Goal: Information Seeking & Learning: Check status

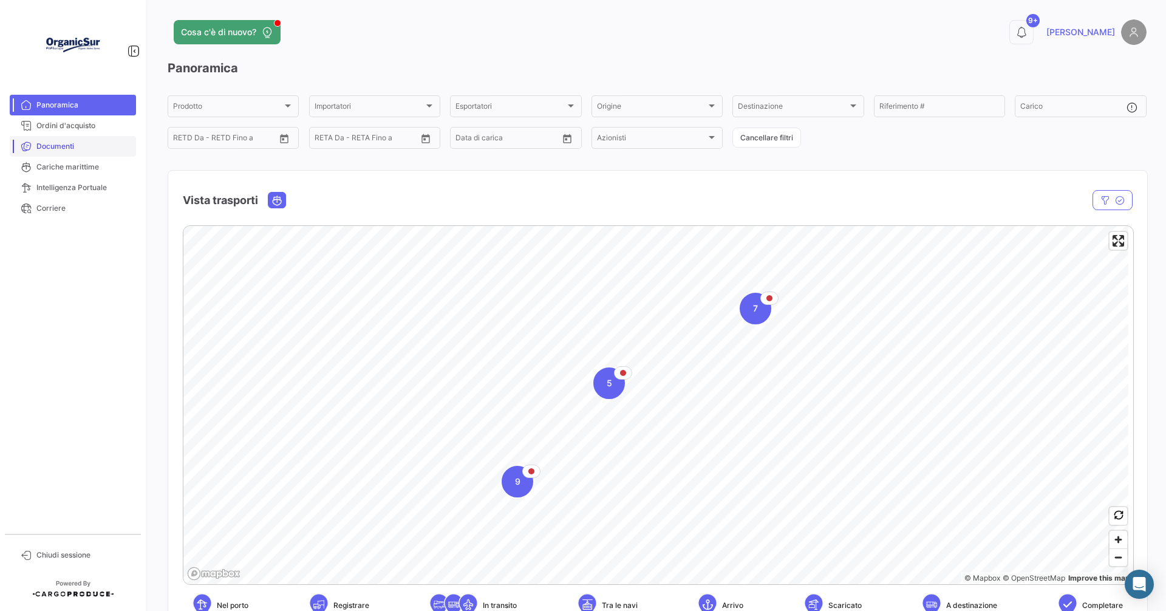
click at [64, 143] on span "Documenti" at bounding box center [83, 146] width 95 height 11
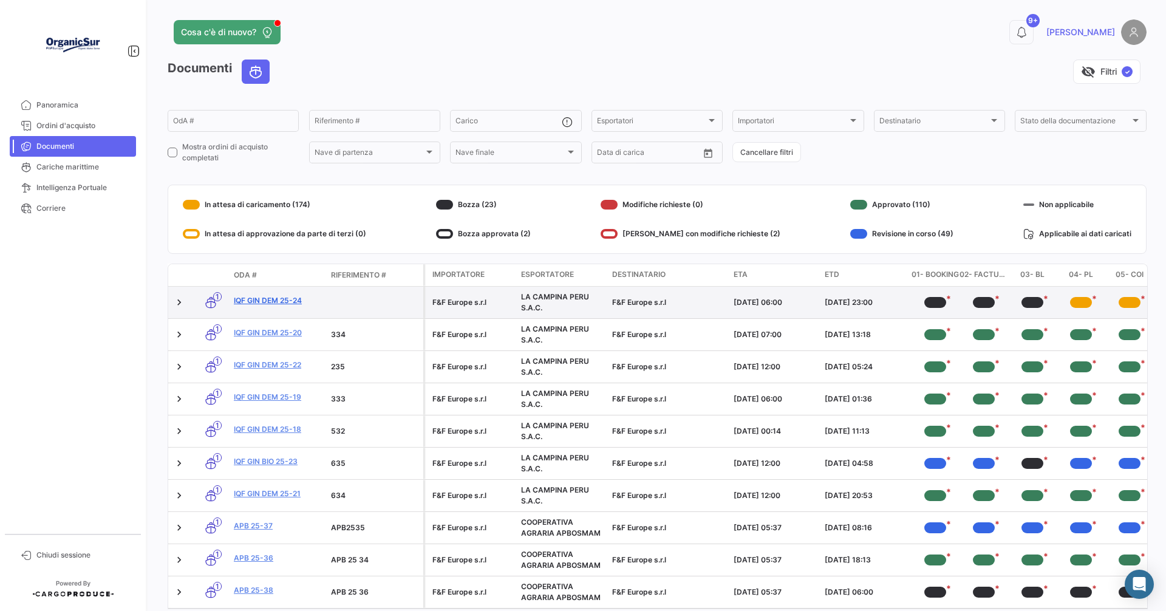
click at [262, 299] on link "IQF GIN DEM 25-24" at bounding box center [277, 300] width 87 height 11
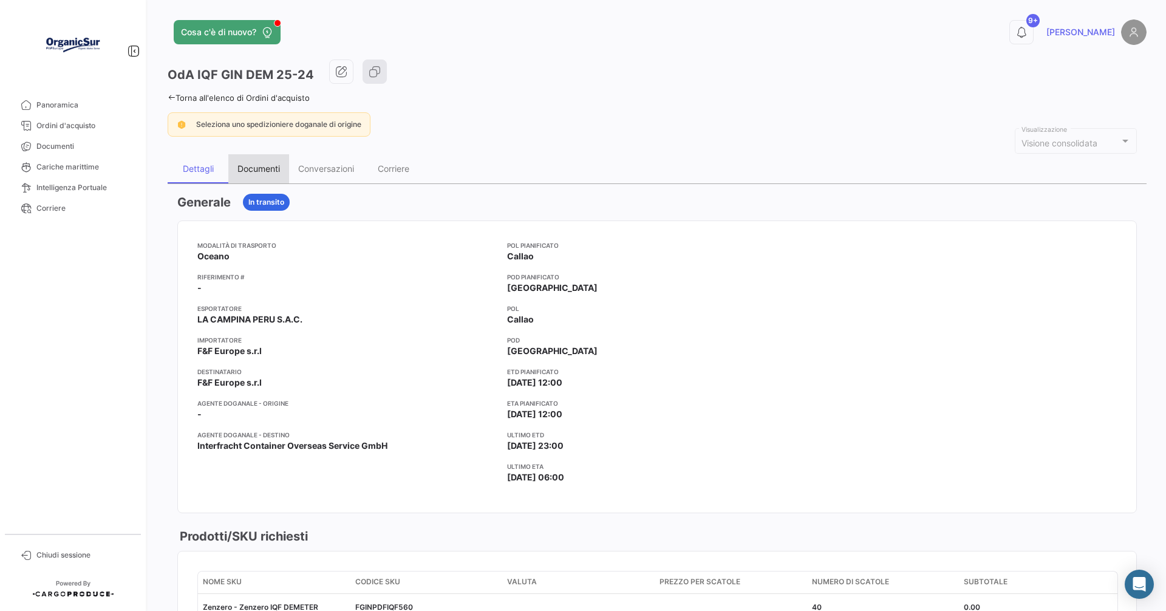
click at [250, 173] on div "Documenti" at bounding box center [259, 168] width 43 height 10
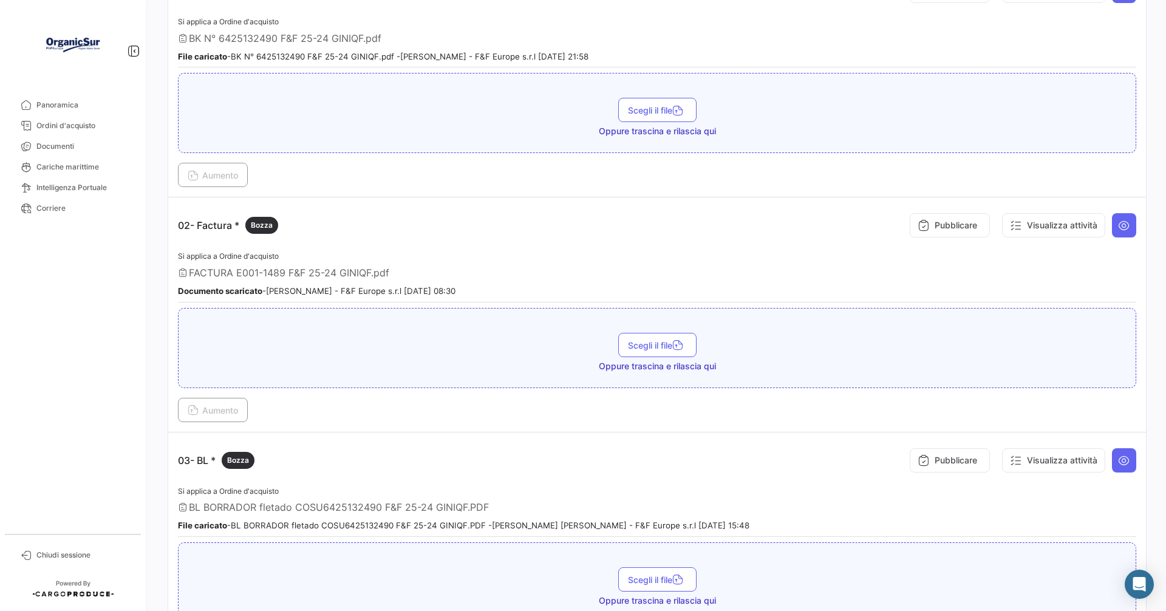
scroll to position [304, 0]
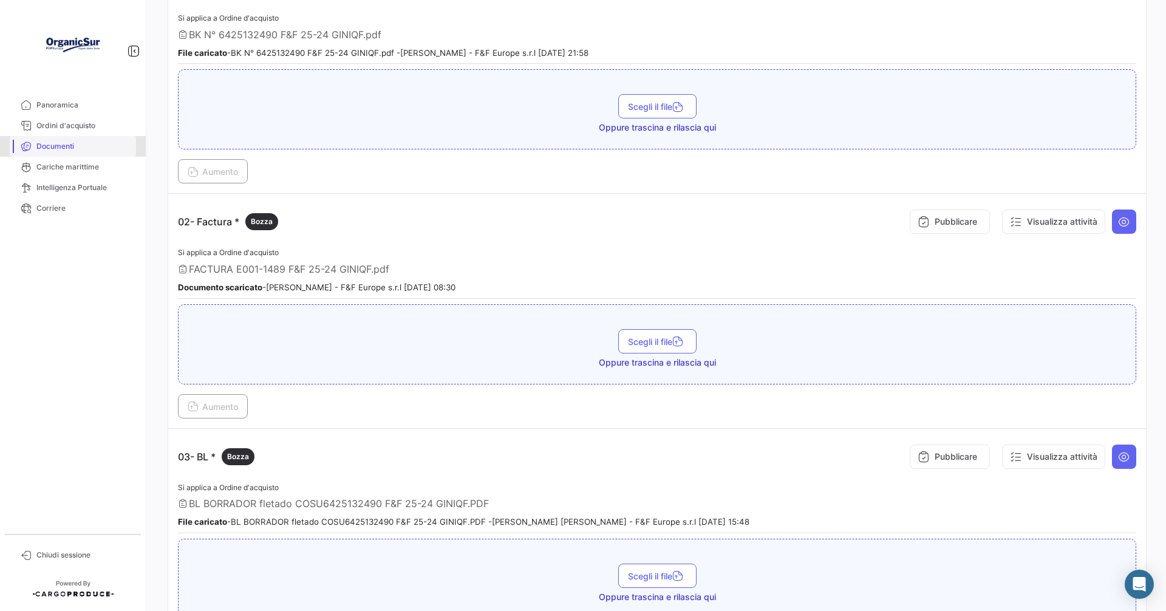
click at [42, 145] on span "Documenti" at bounding box center [83, 146] width 95 height 11
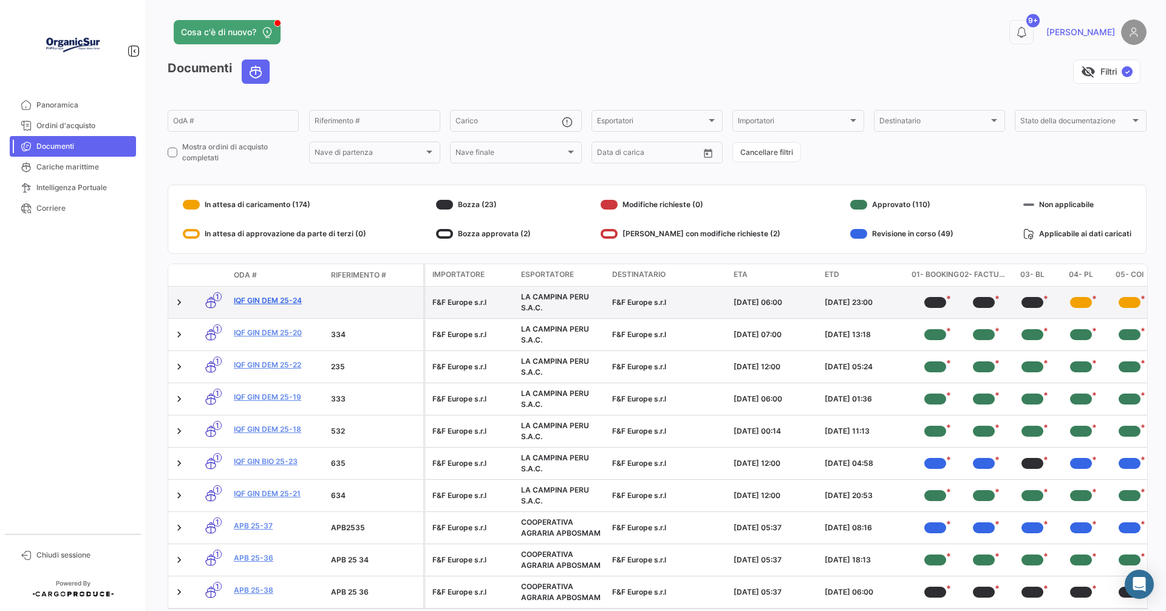
click at [260, 304] on link "IQF GIN DEM 25-24" at bounding box center [277, 300] width 87 height 11
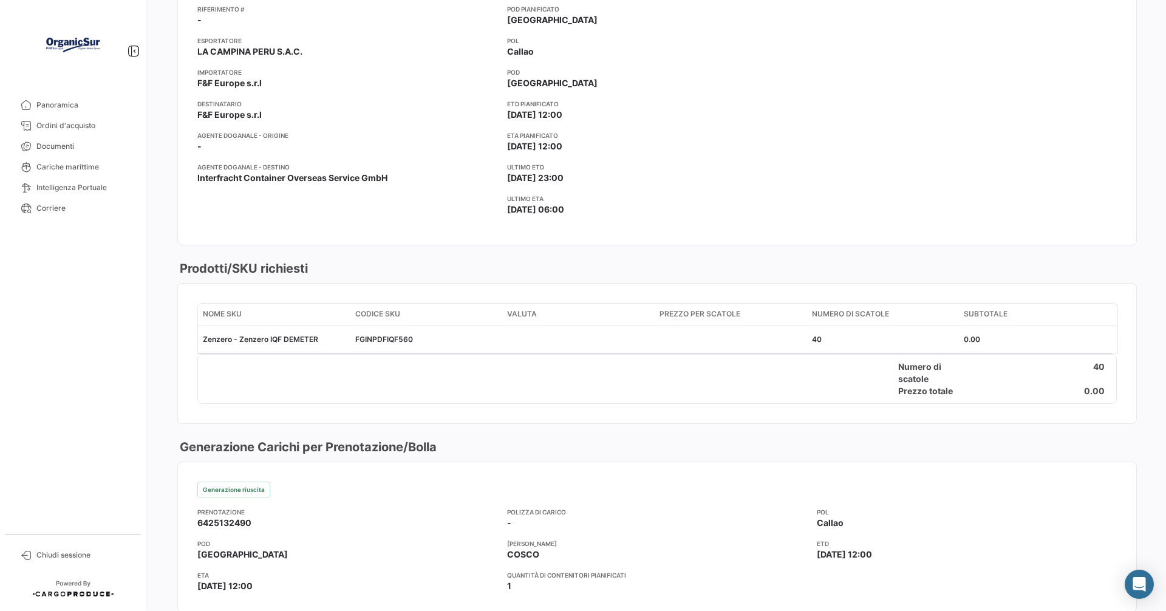
scroll to position [425, 0]
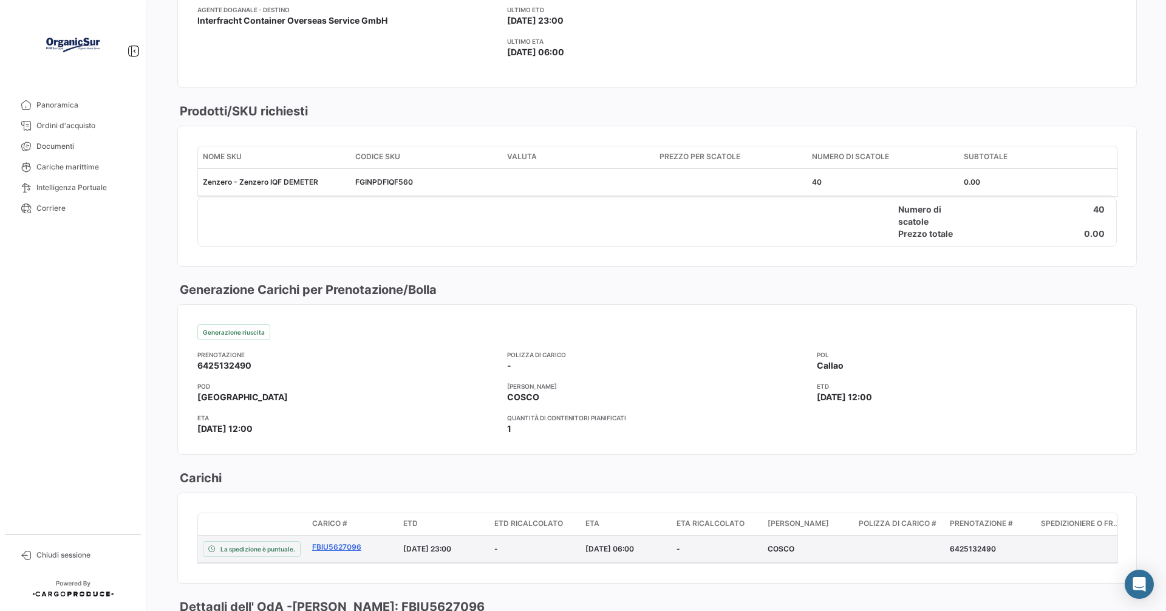
click at [334, 545] on link "FBIU5627096" at bounding box center [352, 547] width 81 height 11
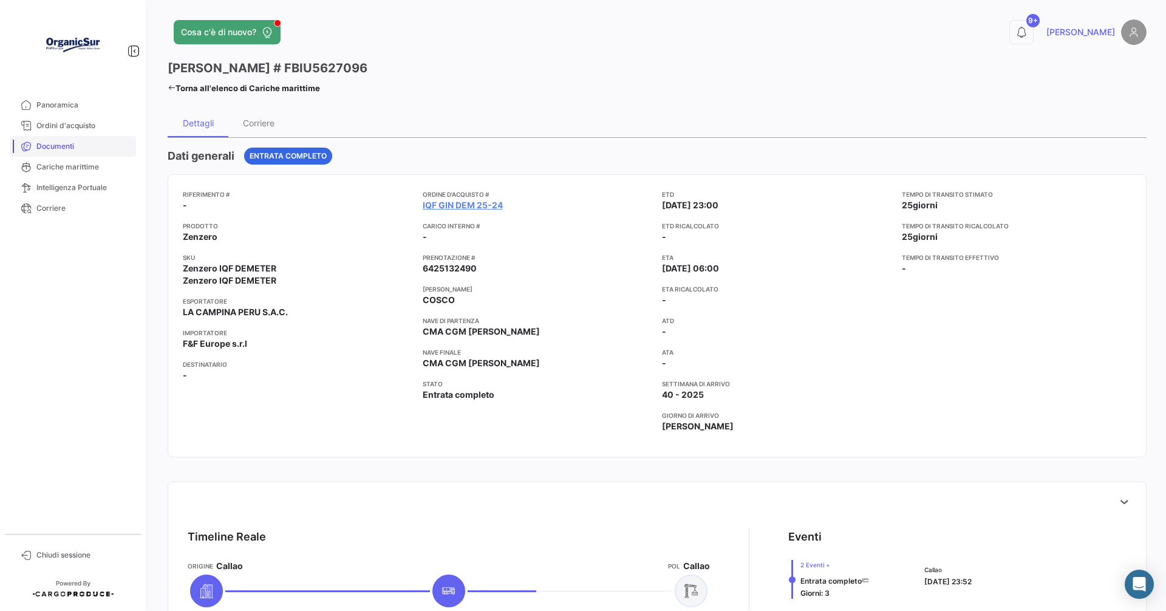
click at [53, 149] on span "Documenti" at bounding box center [83, 146] width 95 height 11
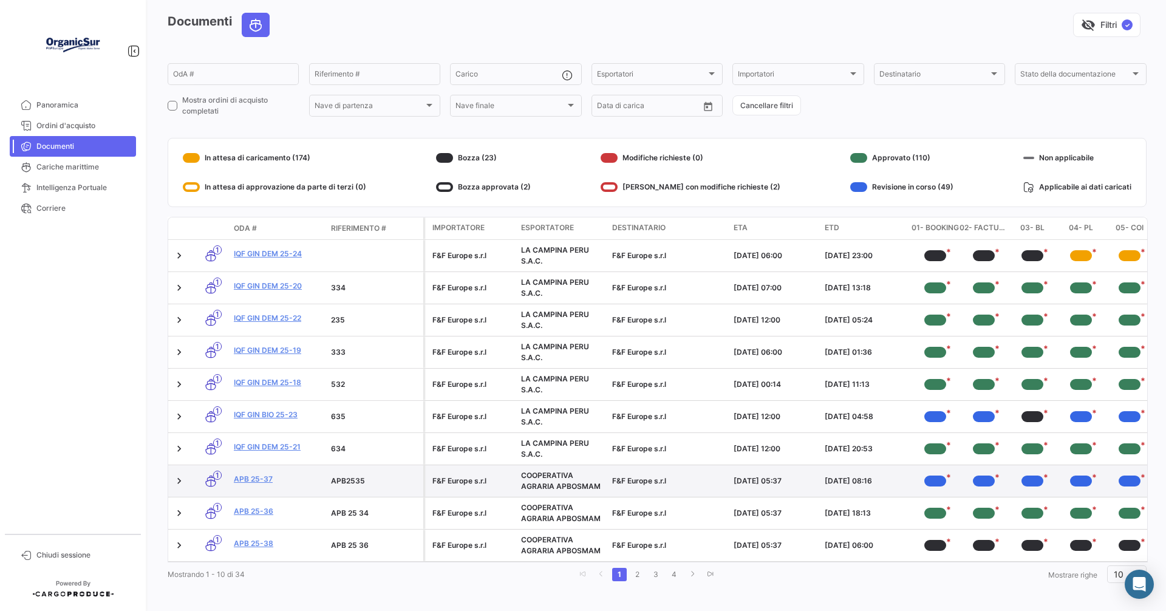
scroll to position [61, 0]
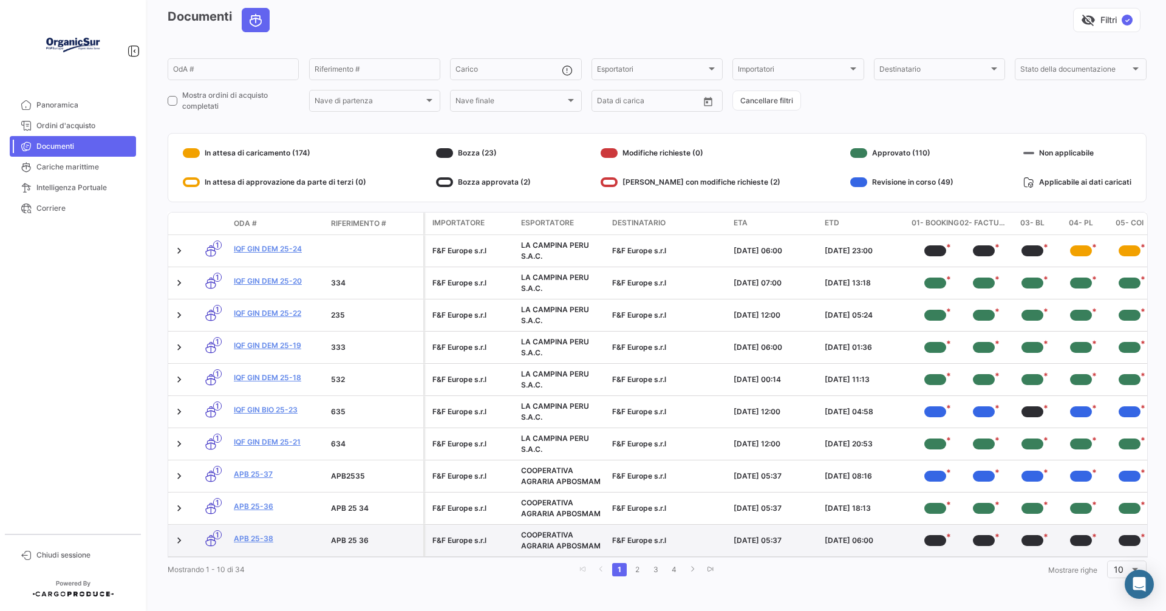
click at [249, 525] on datatable-body-cell "APB 25-38" at bounding box center [277, 541] width 97 height 32
click at [259, 533] on link "APB 25-38" at bounding box center [277, 538] width 87 height 11
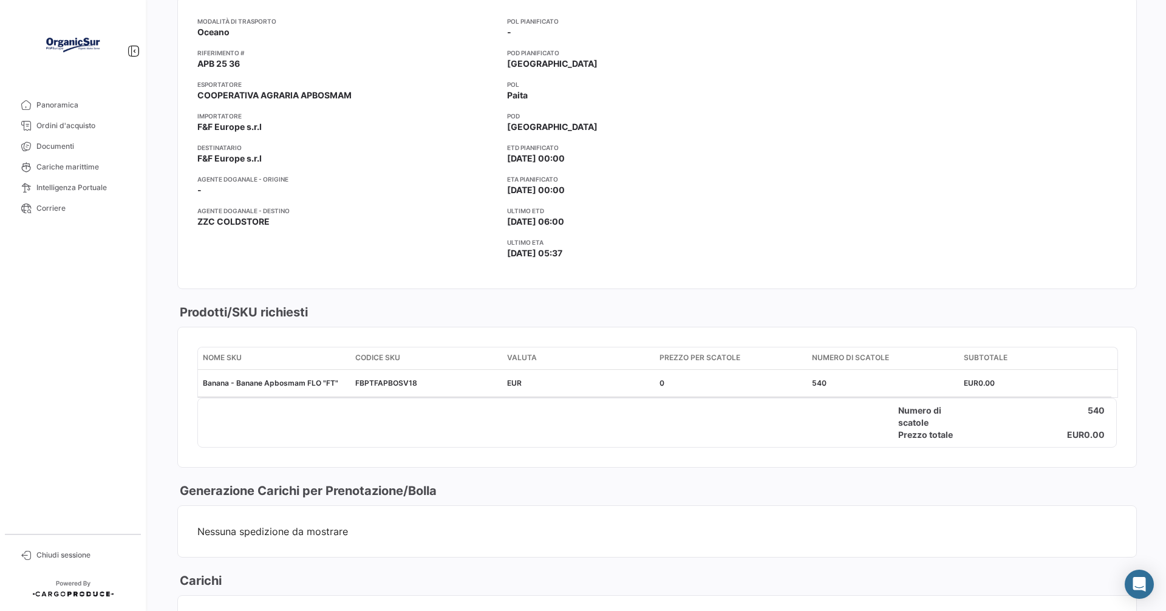
scroll to position [304, 0]
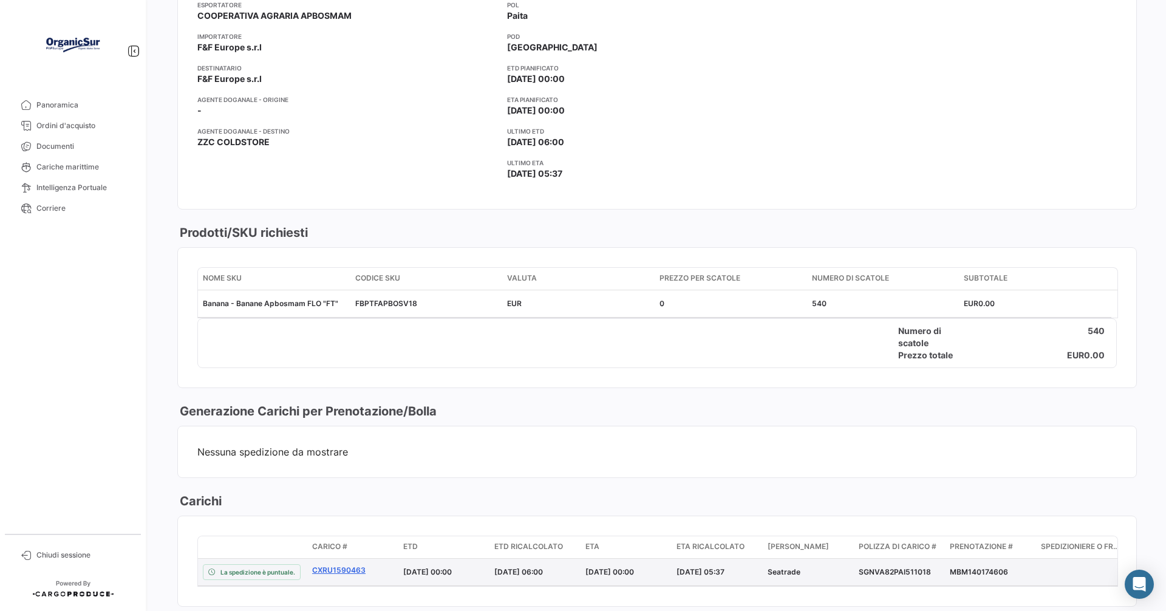
click at [334, 568] on link "CXRU1590463" at bounding box center [352, 570] width 81 height 11
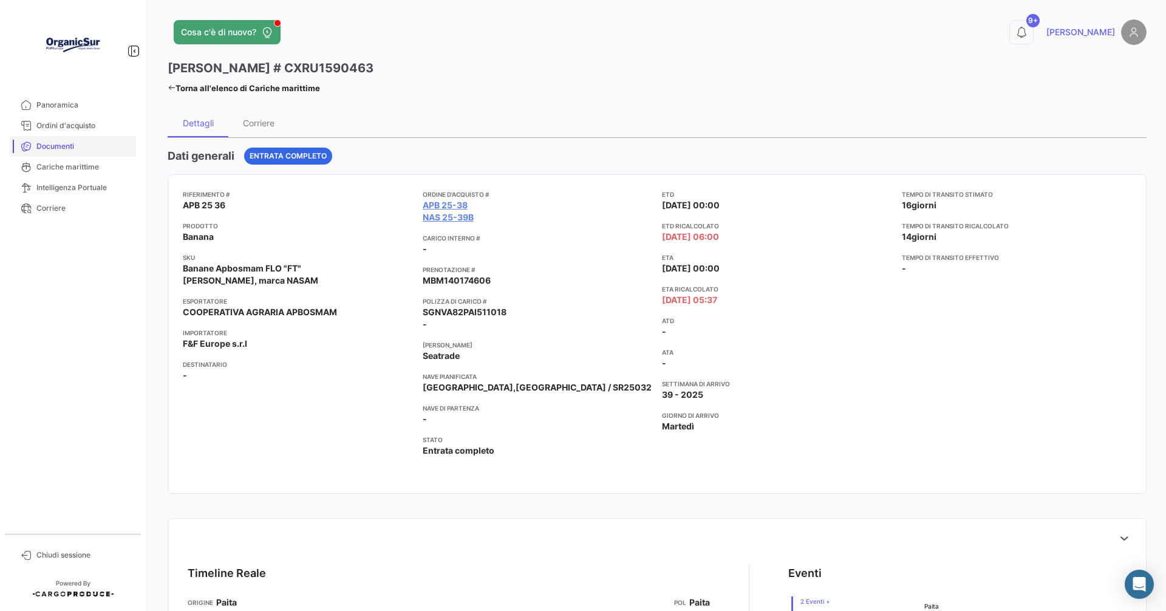
click at [56, 146] on span "Documenti" at bounding box center [83, 146] width 95 height 11
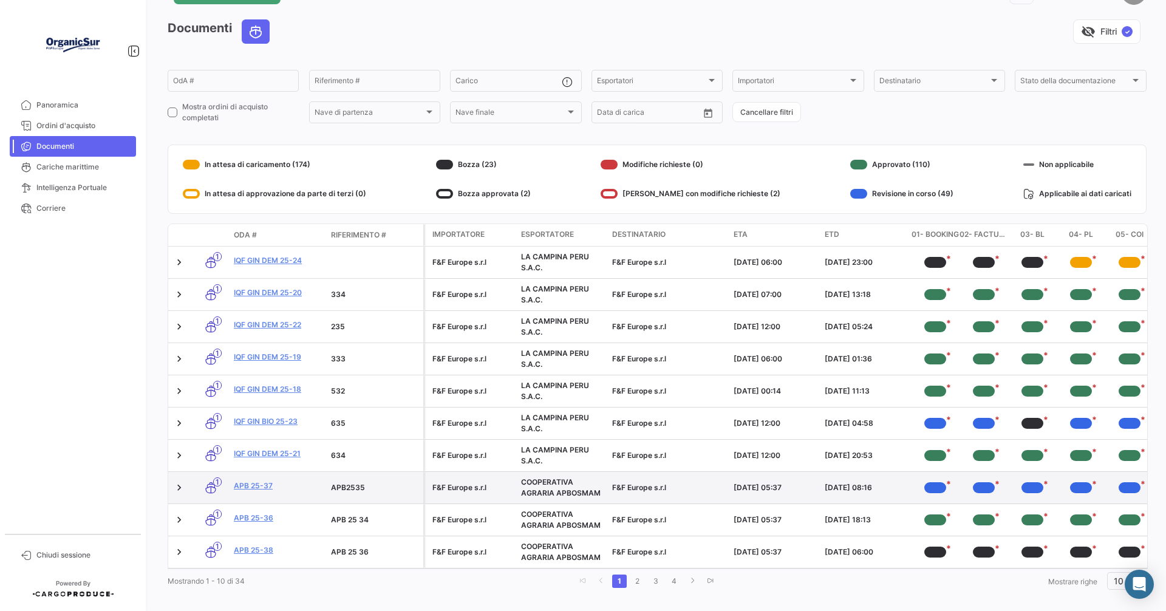
scroll to position [61, 0]
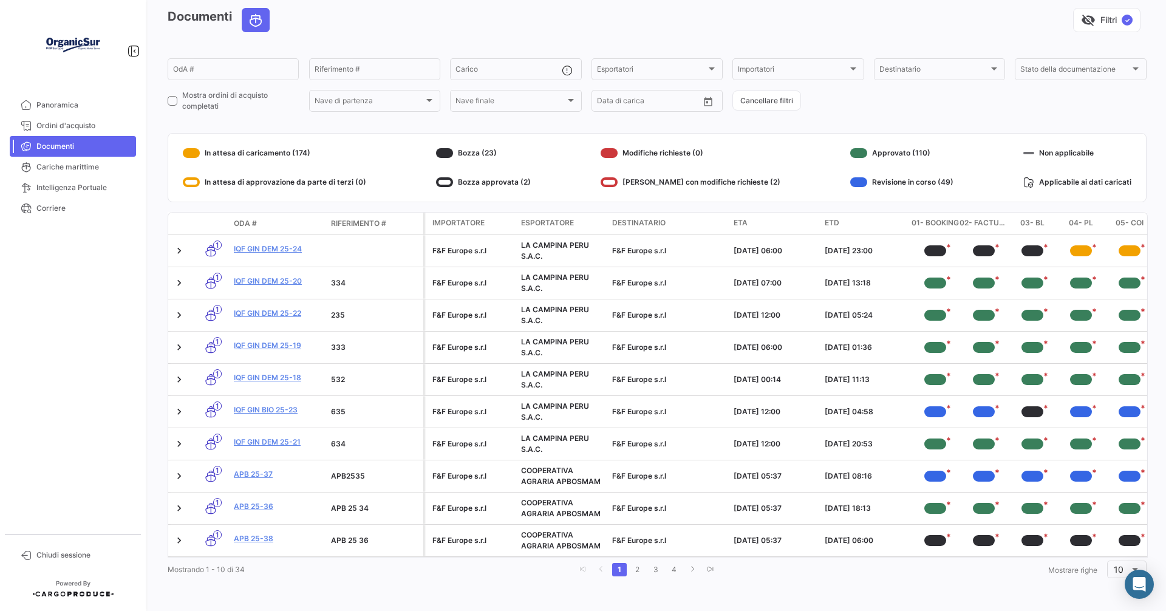
click at [741, 217] on span "ETA" at bounding box center [741, 222] width 14 height 11
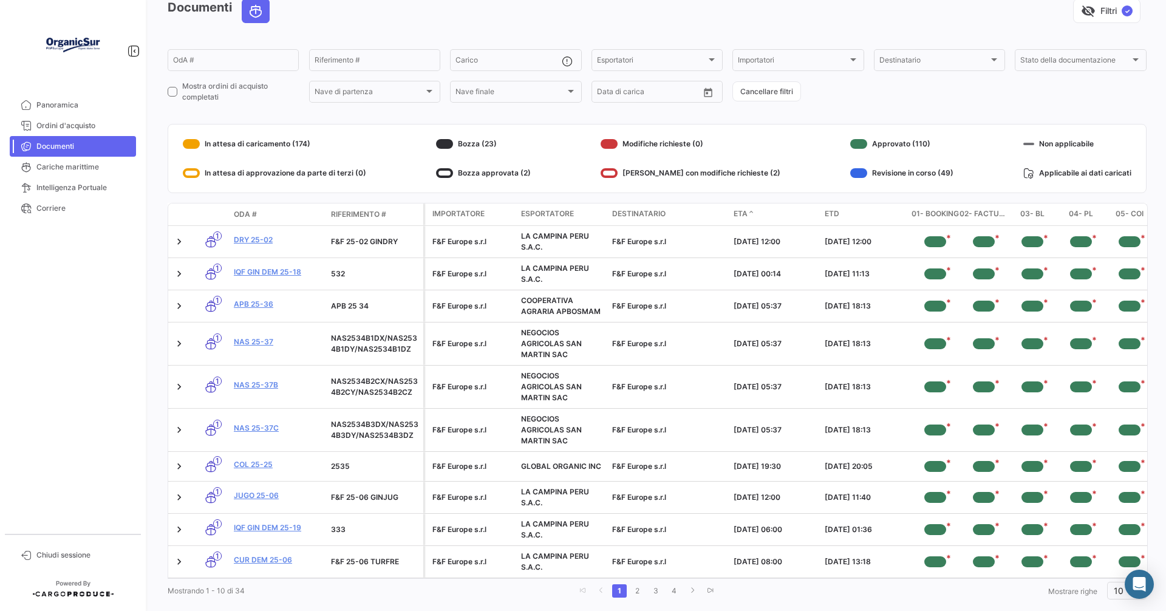
click at [744, 216] on span "ETA" at bounding box center [741, 213] width 14 height 11
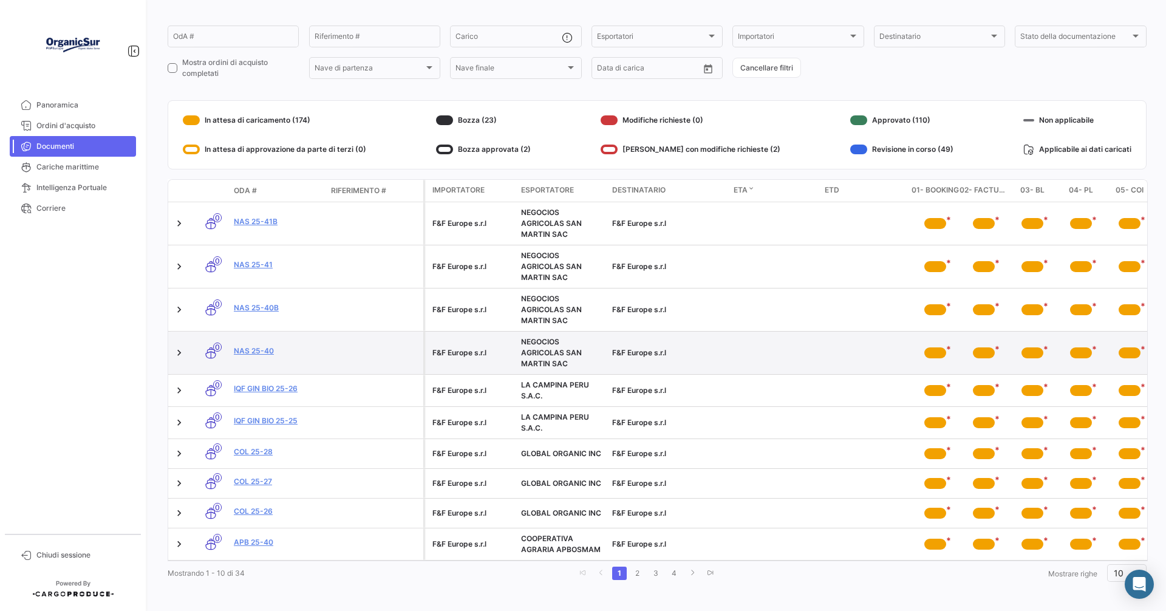
scroll to position [97, 0]
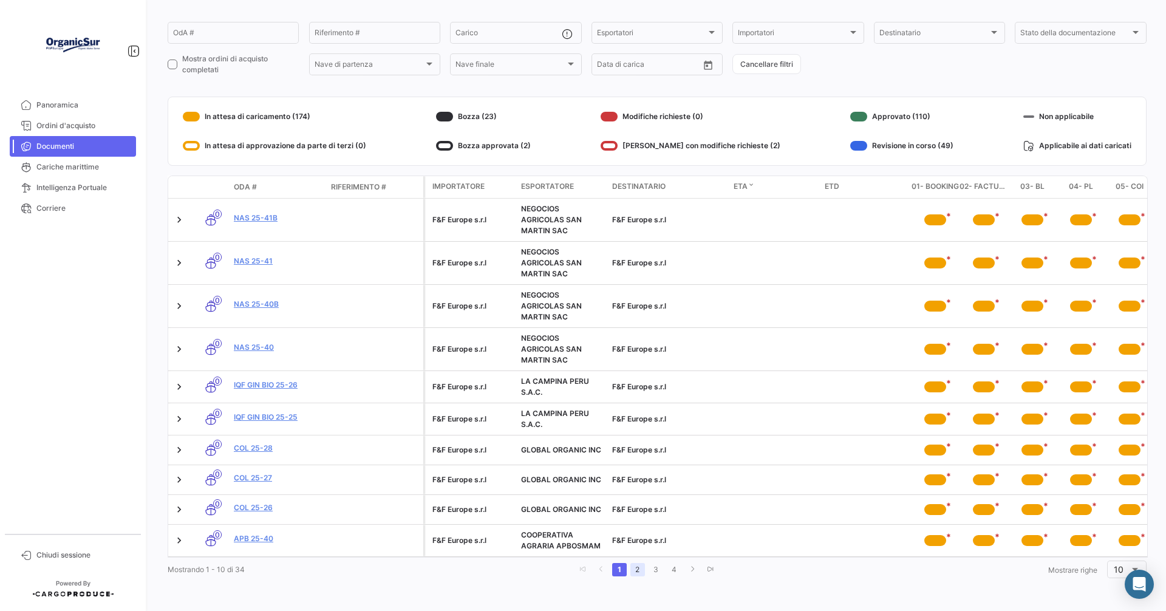
click at [634, 570] on link "2" at bounding box center [638, 569] width 15 height 13
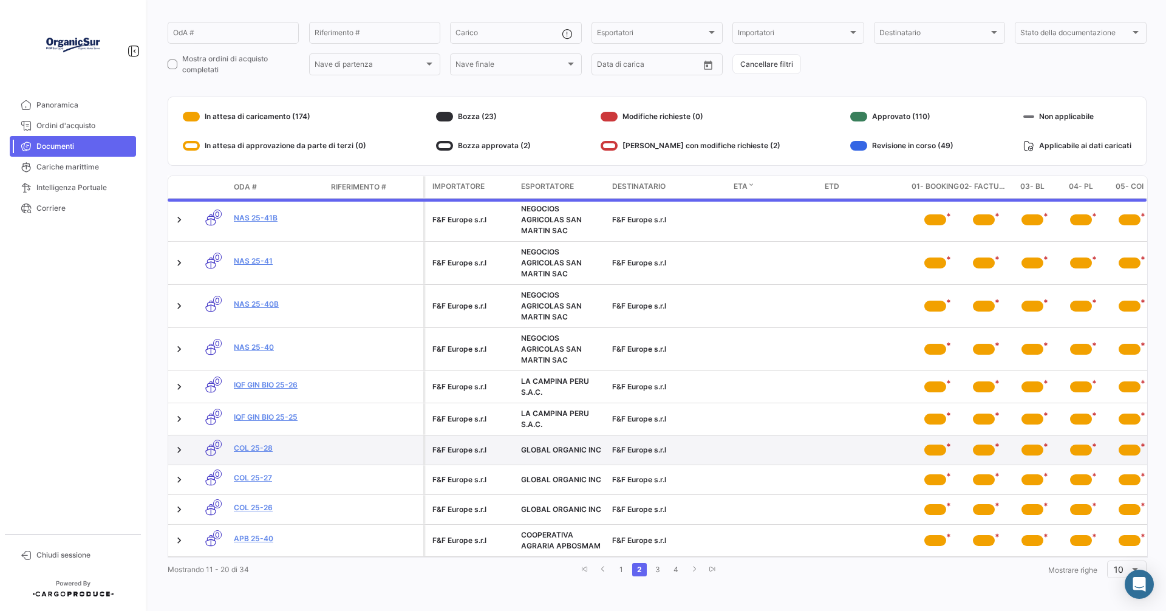
scroll to position [83, 0]
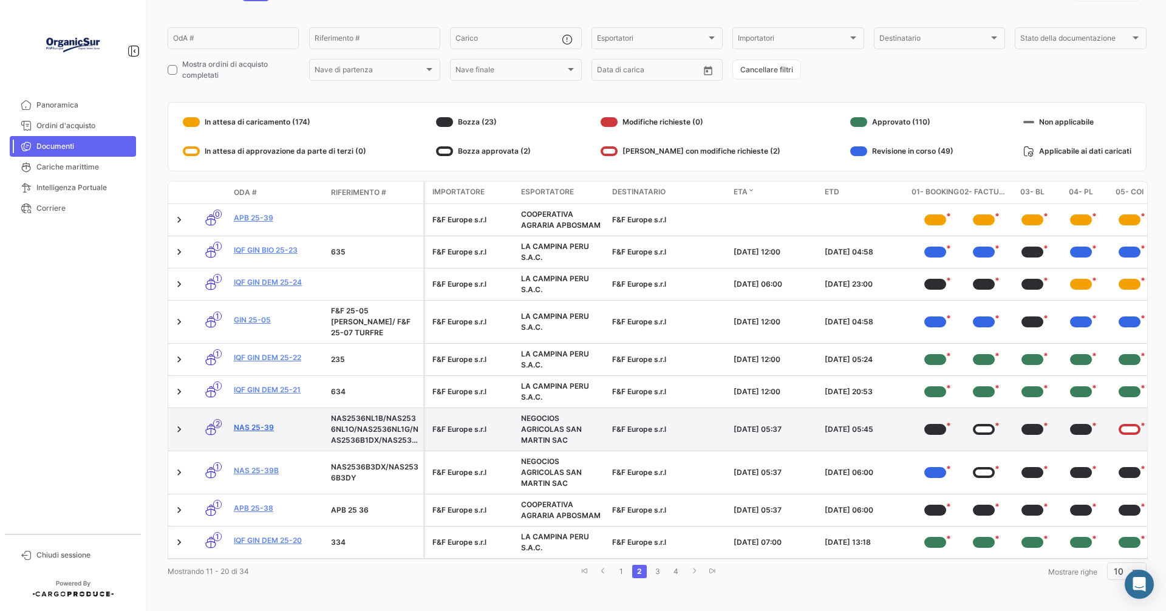
click at [249, 422] on link "NAS 25-39" at bounding box center [277, 427] width 87 height 11
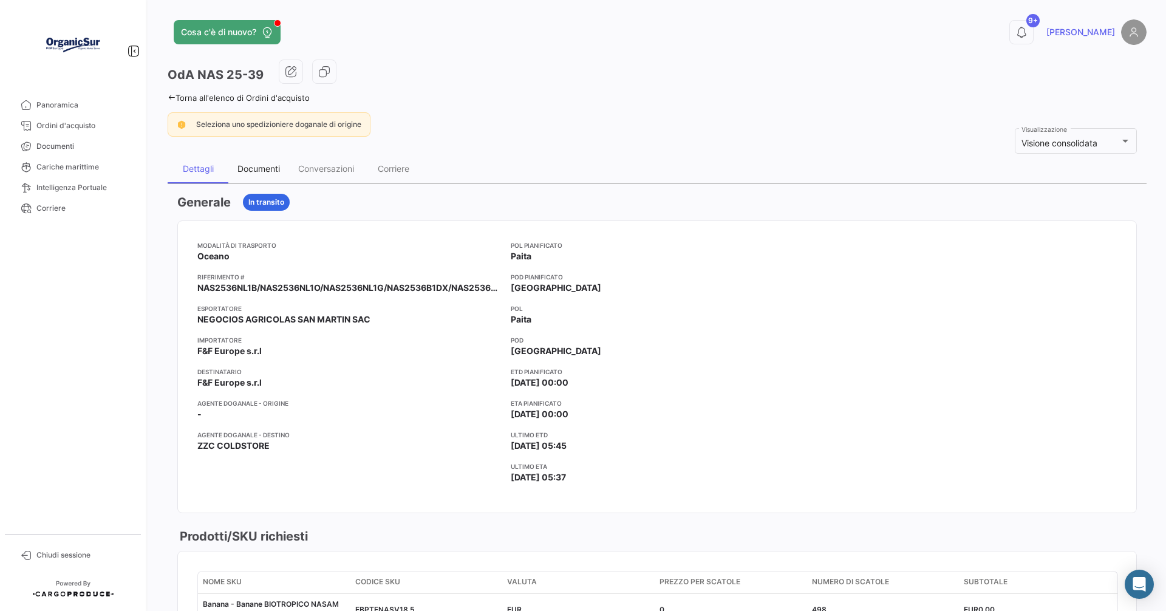
click at [265, 170] on div "Documenti" at bounding box center [259, 168] width 43 height 10
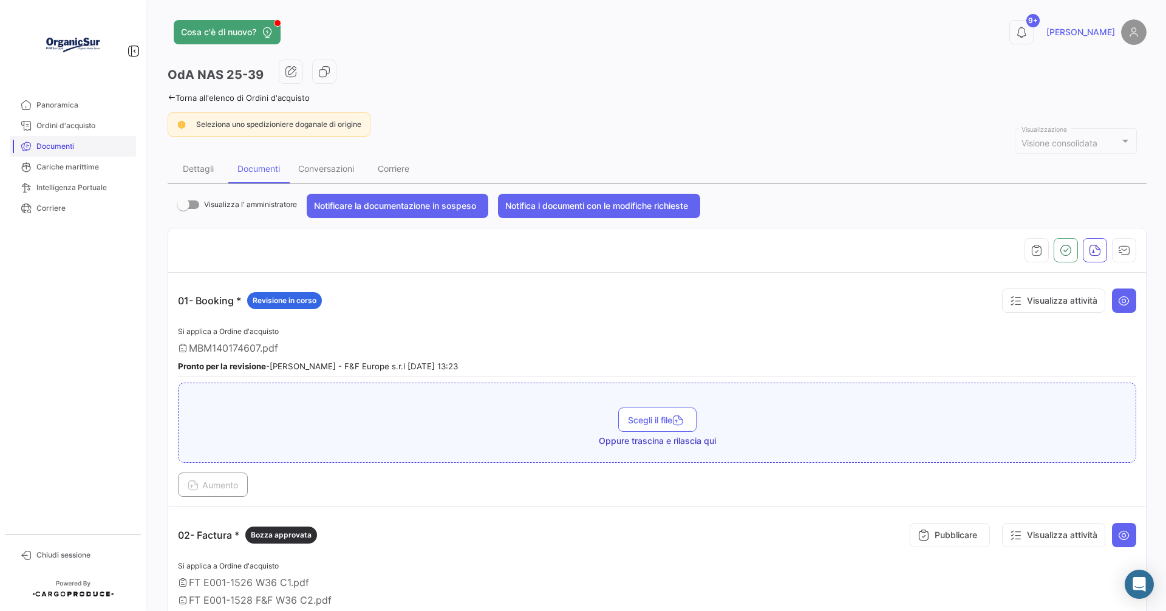
click at [49, 150] on span "Documenti" at bounding box center [83, 146] width 95 height 11
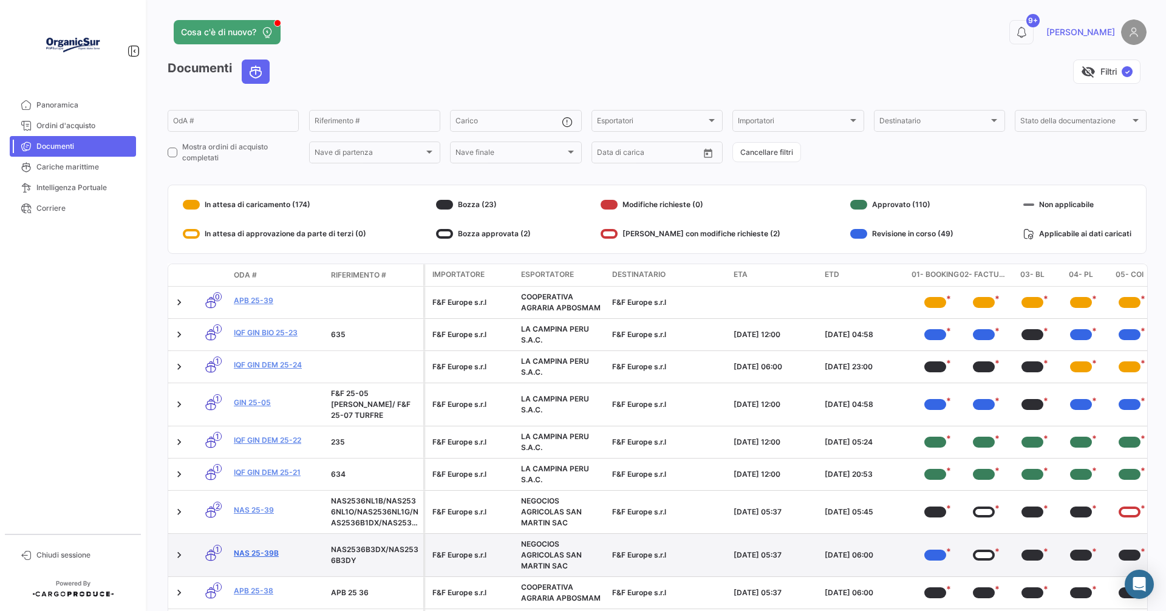
click at [260, 548] on link "NAS 25-39b" at bounding box center [277, 553] width 87 height 11
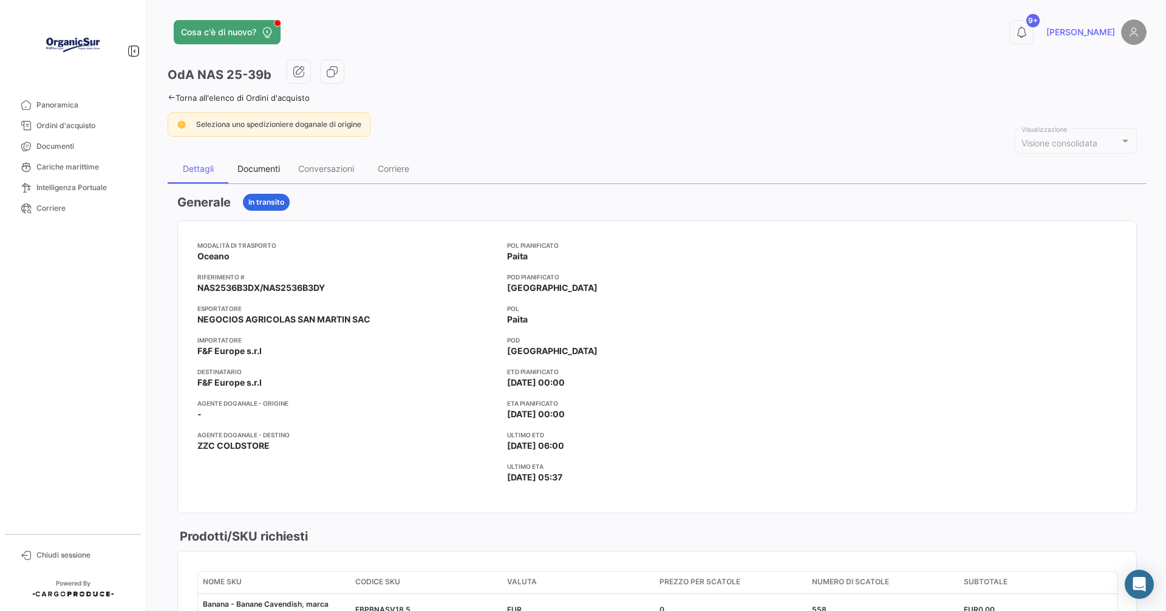
click at [268, 171] on div "Documenti" at bounding box center [259, 168] width 43 height 10
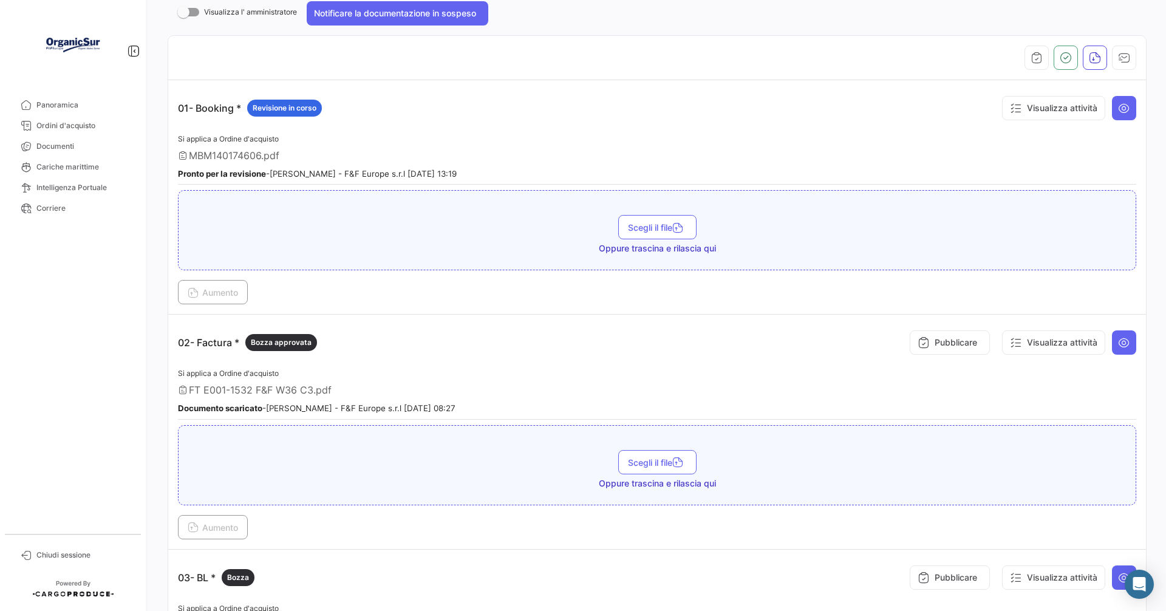
scroll to position [243, 0]
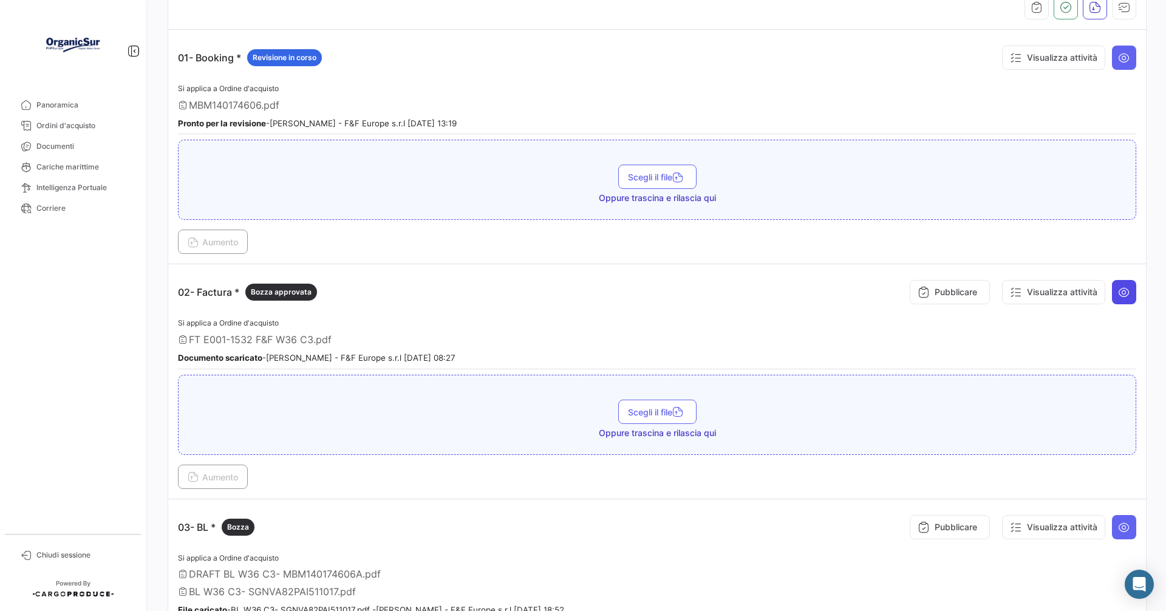
click at [1122, 290] on icon at bounding box center [1124, 292] width 12 height 12
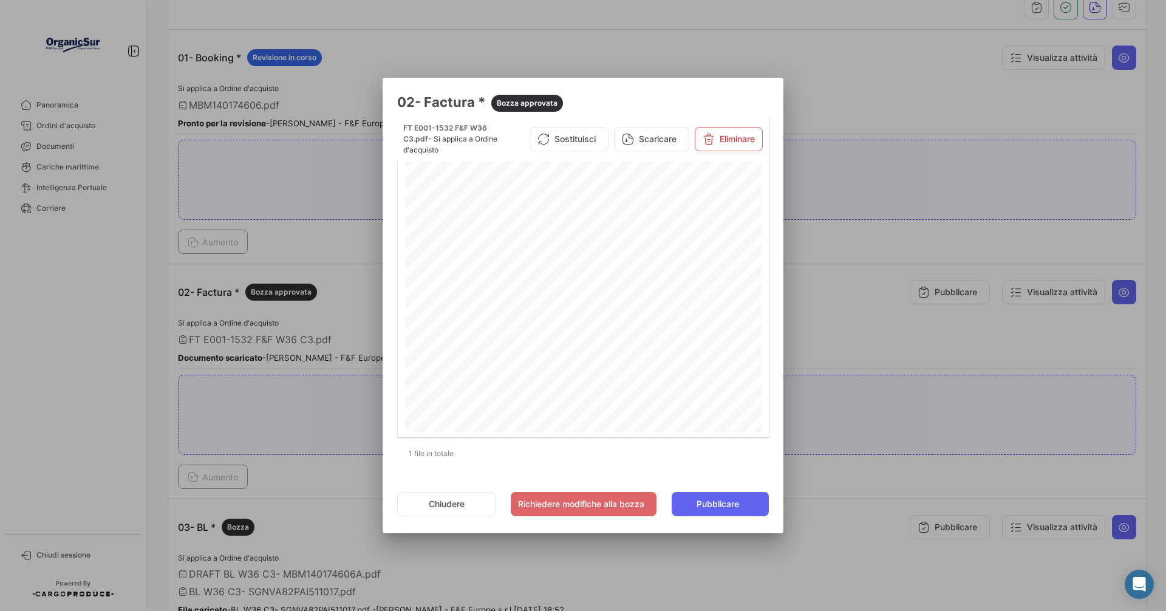
click at [446, 501] on button "Chiudere" at bounding box center [446, 504] width 98 height 24
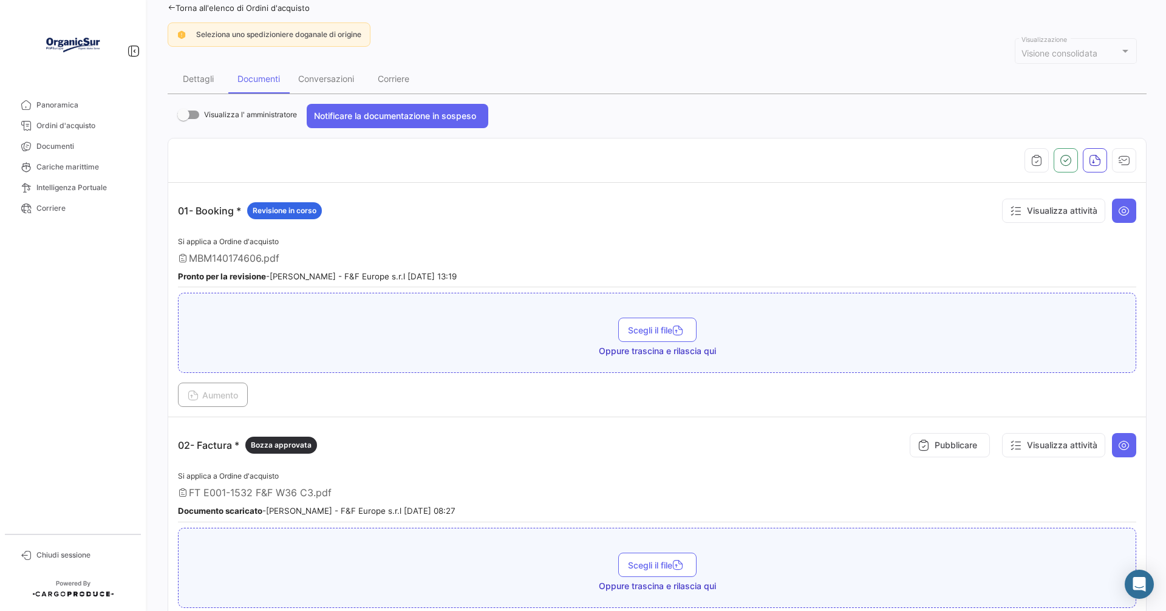
scroll to position [0, 0]
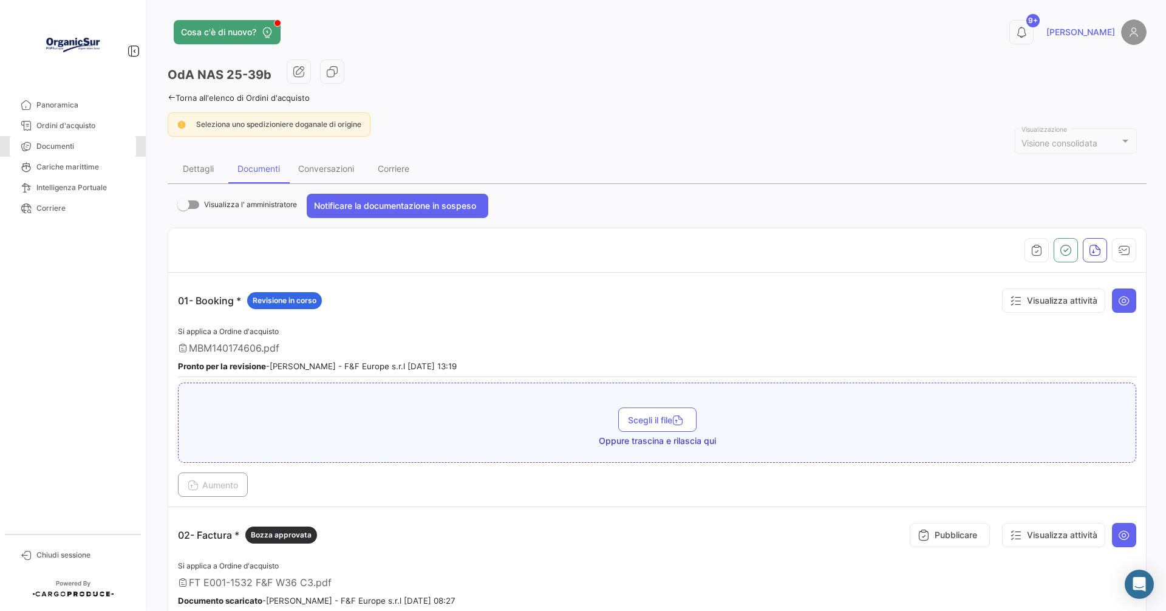
drag, startPoint x: 56, startPoint y: 148, endPoint x: 149, endPoint y: 146, distance: 93.6
click at [56, 148] on span "Documenti" at bounding box center [83, 146] width 95 height 11
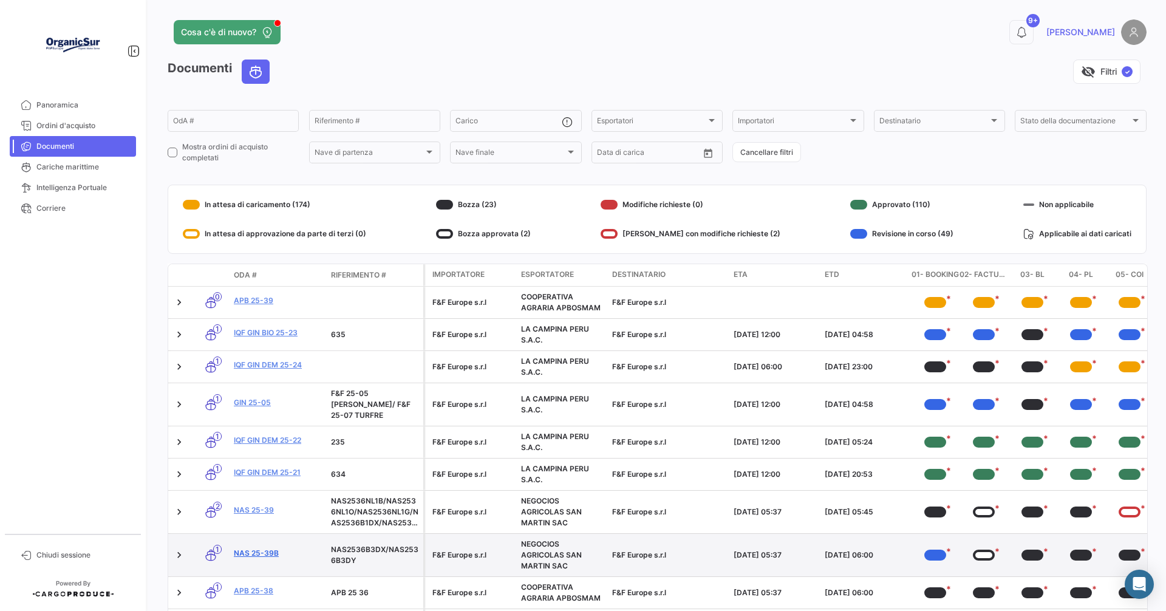
click at [261, 548] on link "NAS 25-39b" at bounding box center [277, 553] width 87 height 11
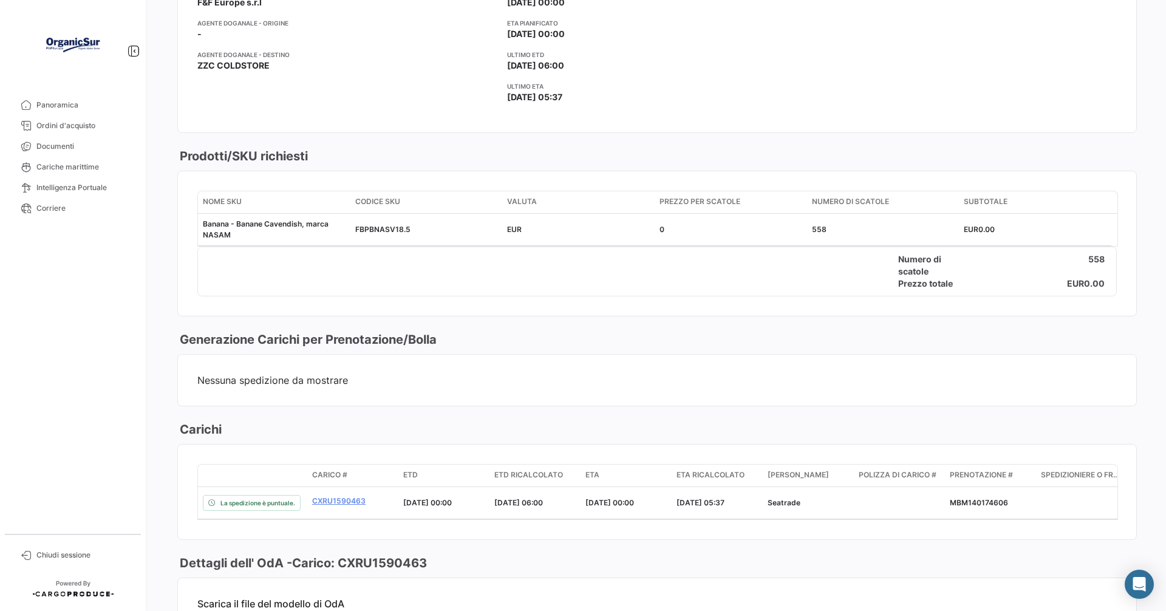
scroll to position [425, 0]
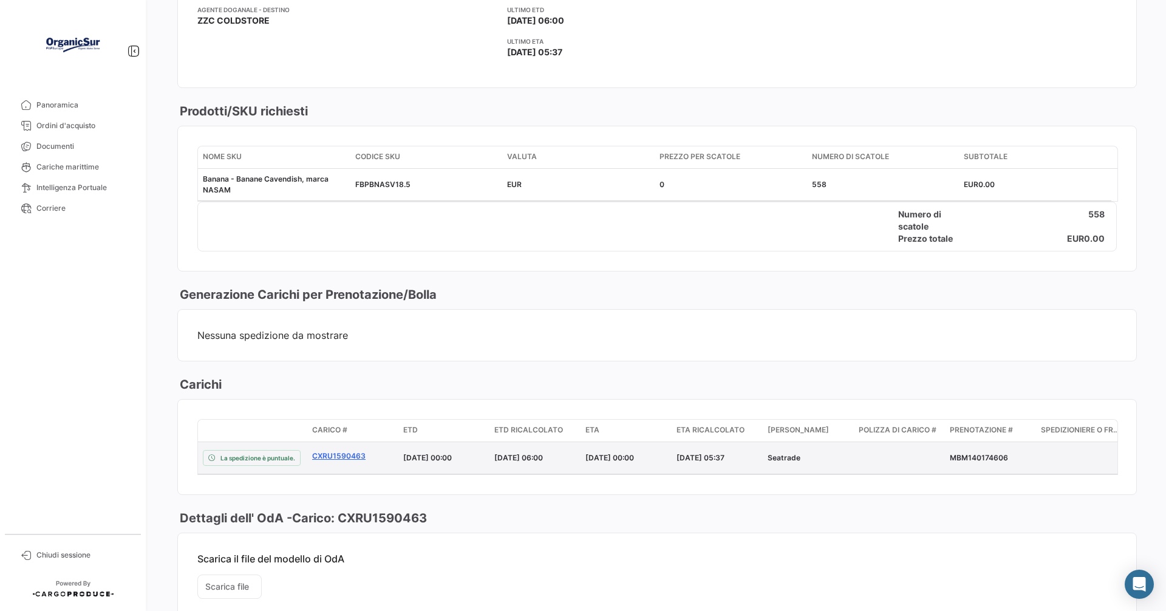
click at [339, 454] on link "CXRU1590463" at bounding box center [352, 456] width 81 height 11
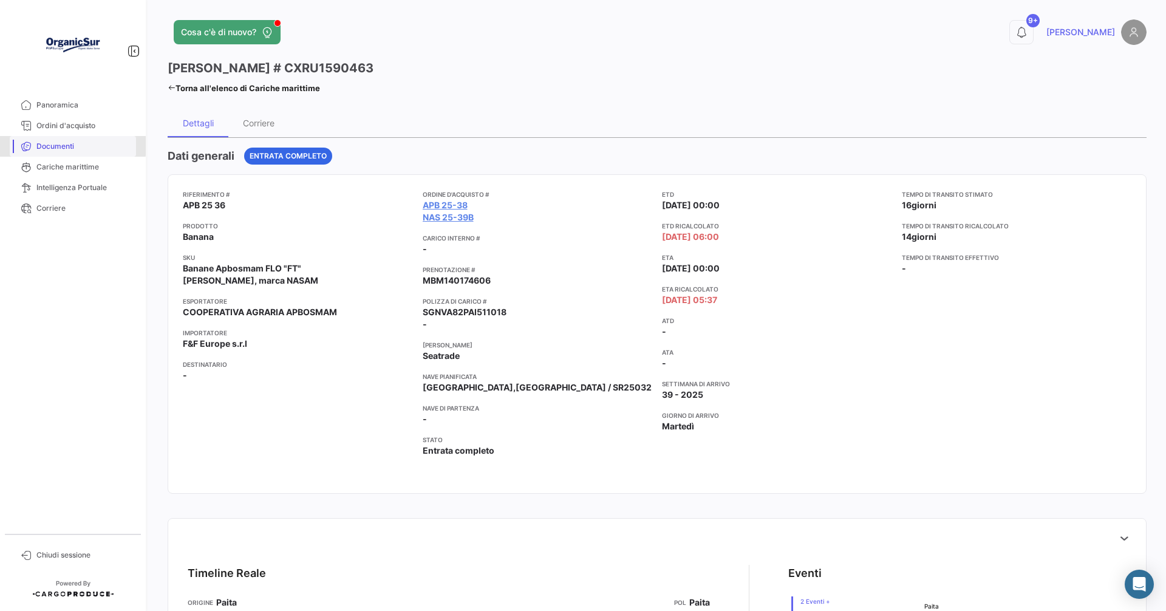
click at [52, 145] on span "Documenti" at bounding box center [83, 146] width 95 height 11
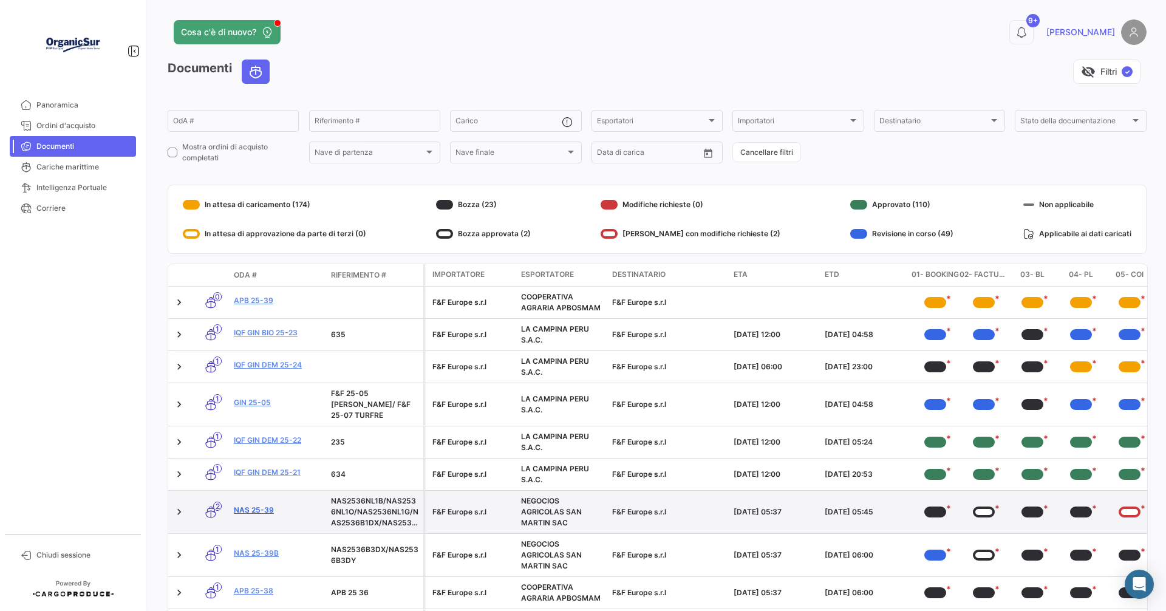
click at [255, 505] on link "NAS 25-39" at bounding box center [277, 510] width 87 height 11
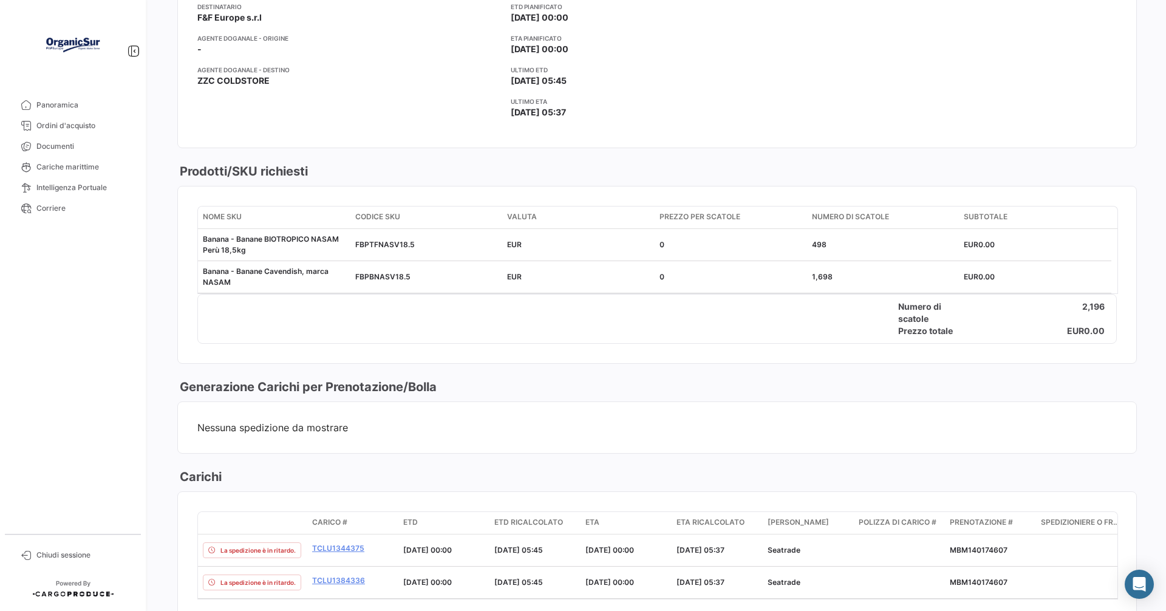
scroll to position [547, 0]
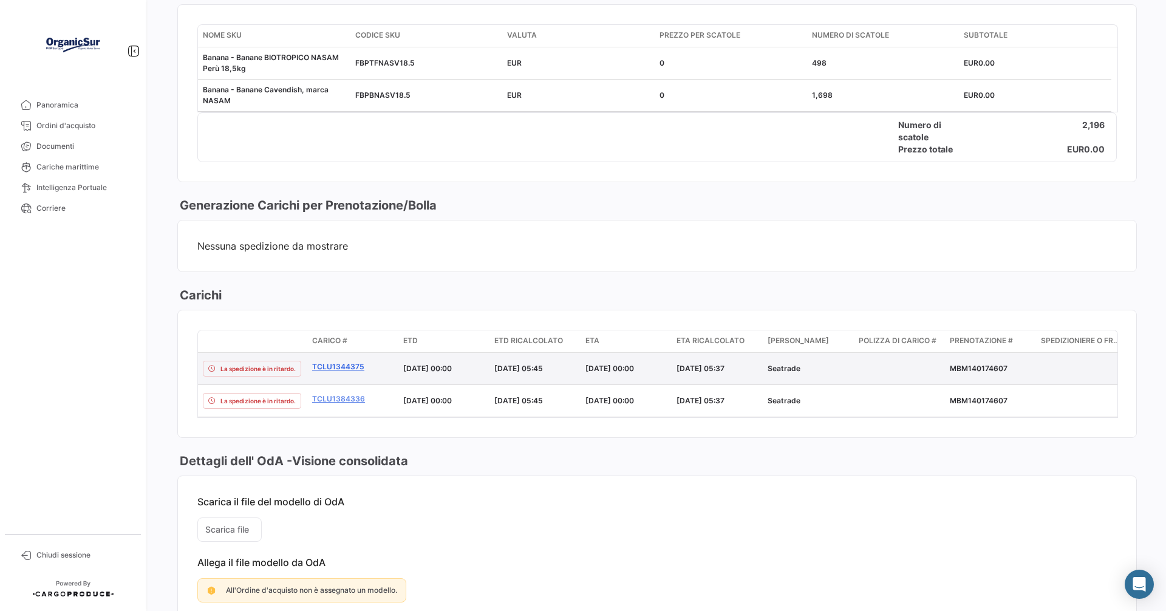
click at [347, 368] on link "TCLU1344375" at bounding box center [352, 366] width 81 height 11
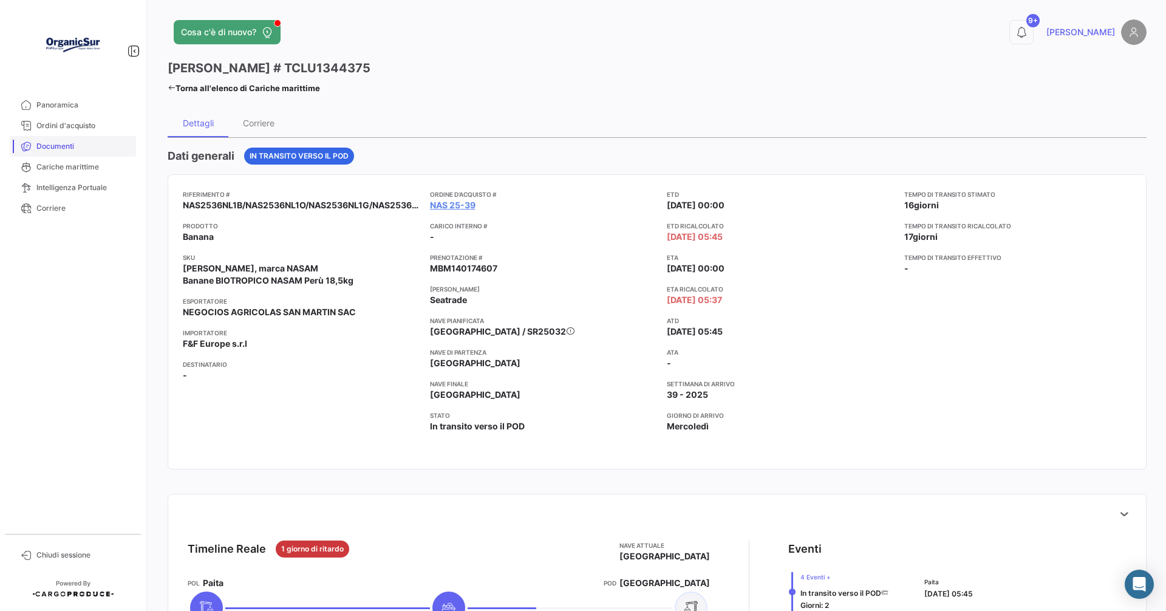
click at [53, 145] on span "Documenti" at bounding box center [83, 146] width 95 height 11
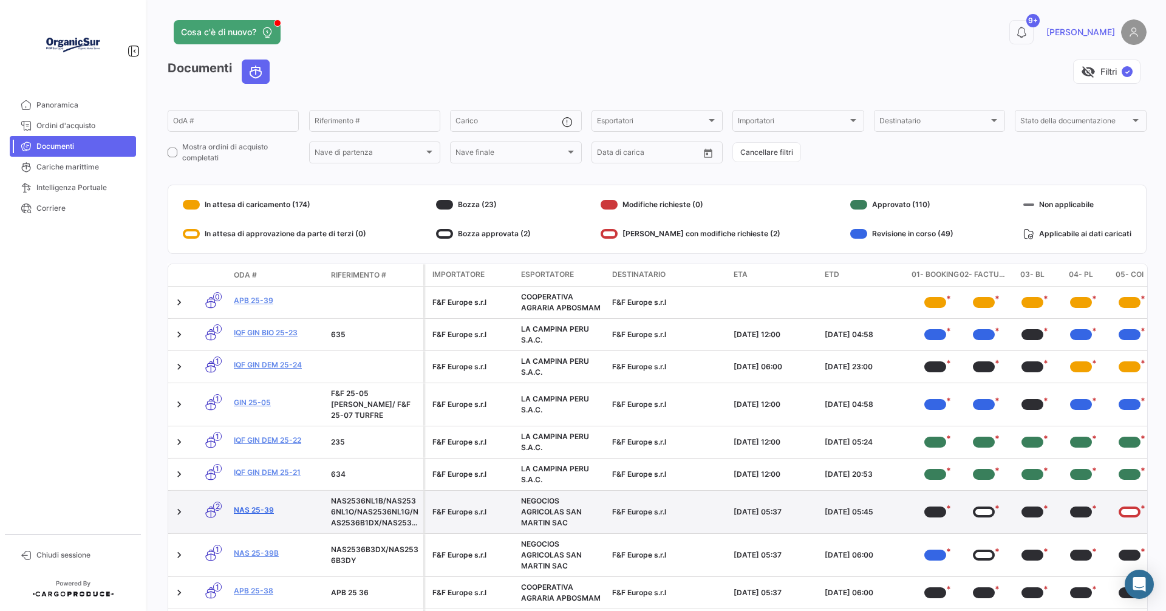
click at [265, 505] on link "NAS 25-39" at bounding box center [277, 510] width 87 height 11
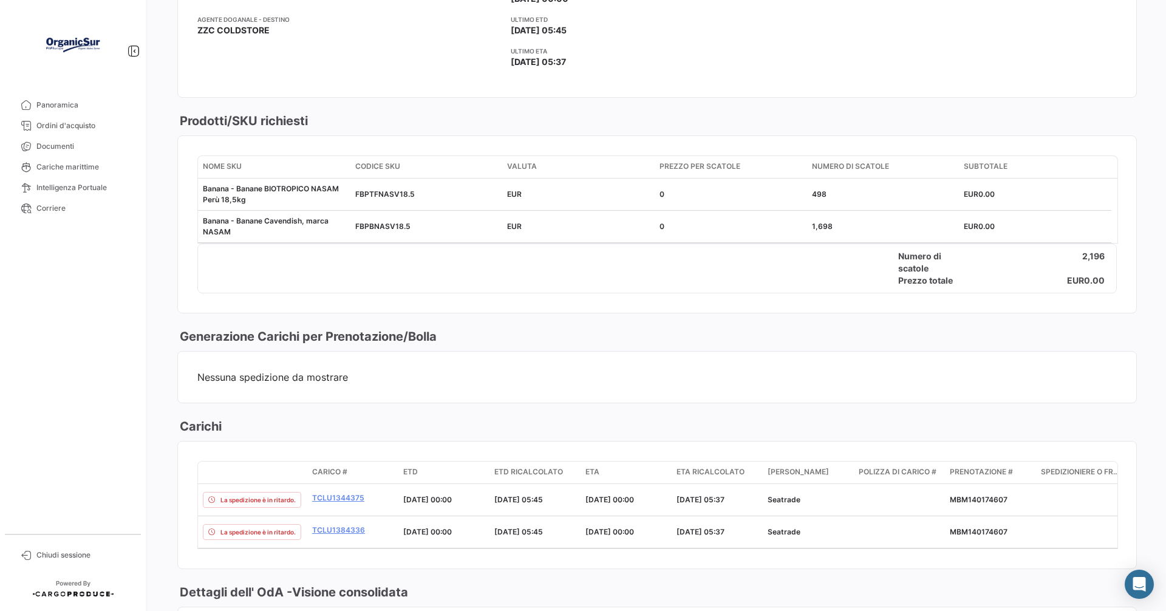
scroll to position [425, 0]
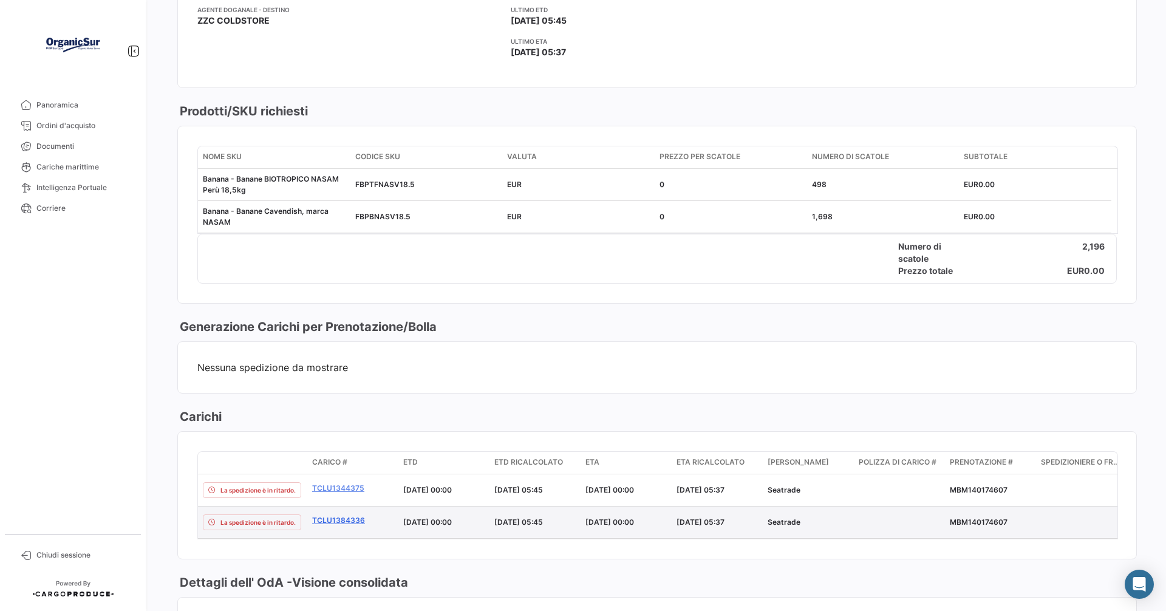
click at [337, 521] on link "TCLU1384336" at bounding box center [352, 520] width 81 height 11
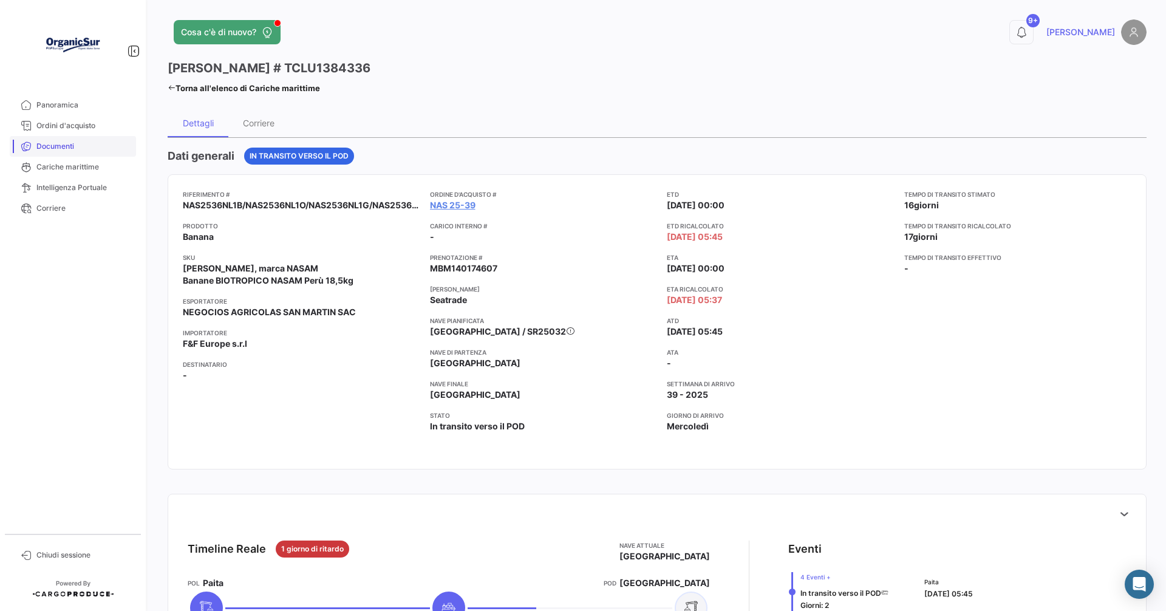
click at [55, 143] on span "Documenti" at bounding box center [83, 146] width 95 height 11
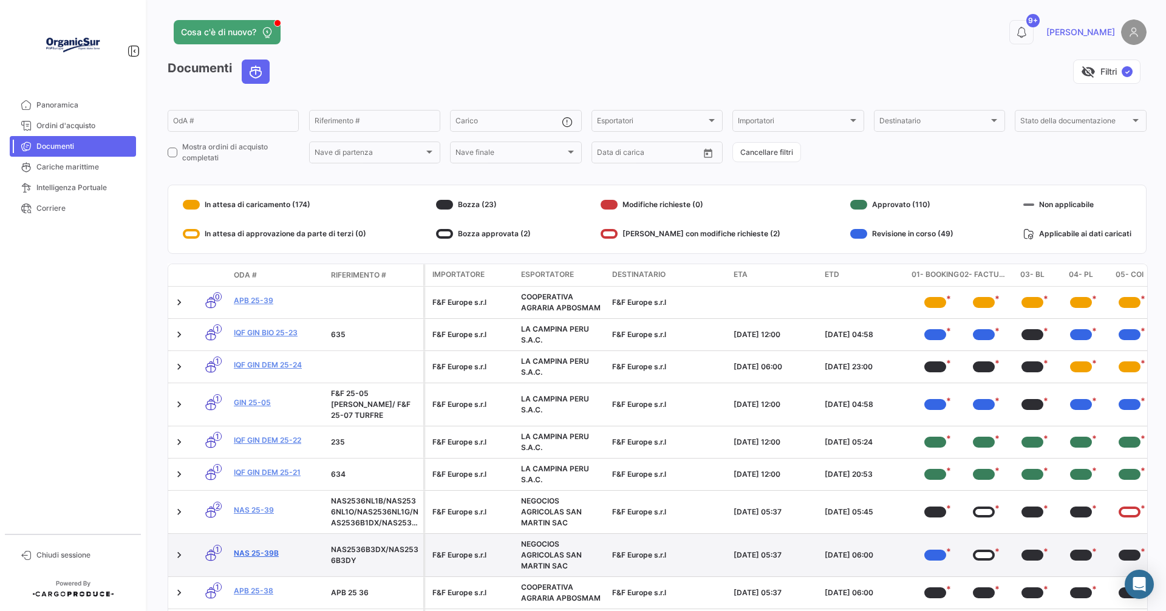
click at [258, 548] on link "NAS 25-39b" at bounding box center [277, 553] width 87 height 11
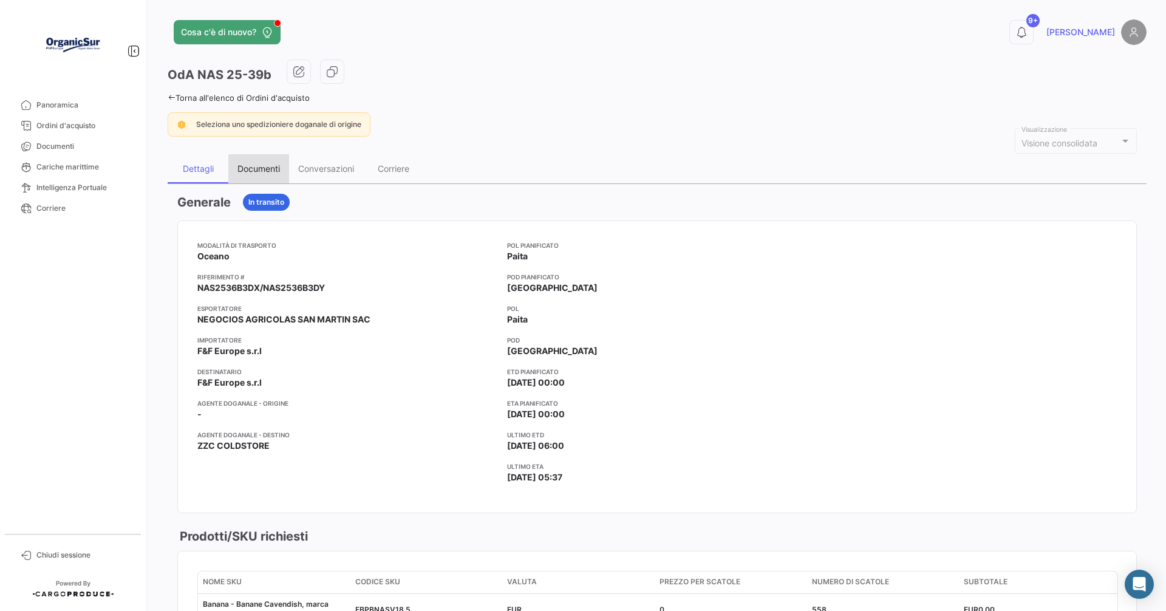
click at [247, 166] on div "Documenti" at bounding box center [259, 168] width 43 height 10
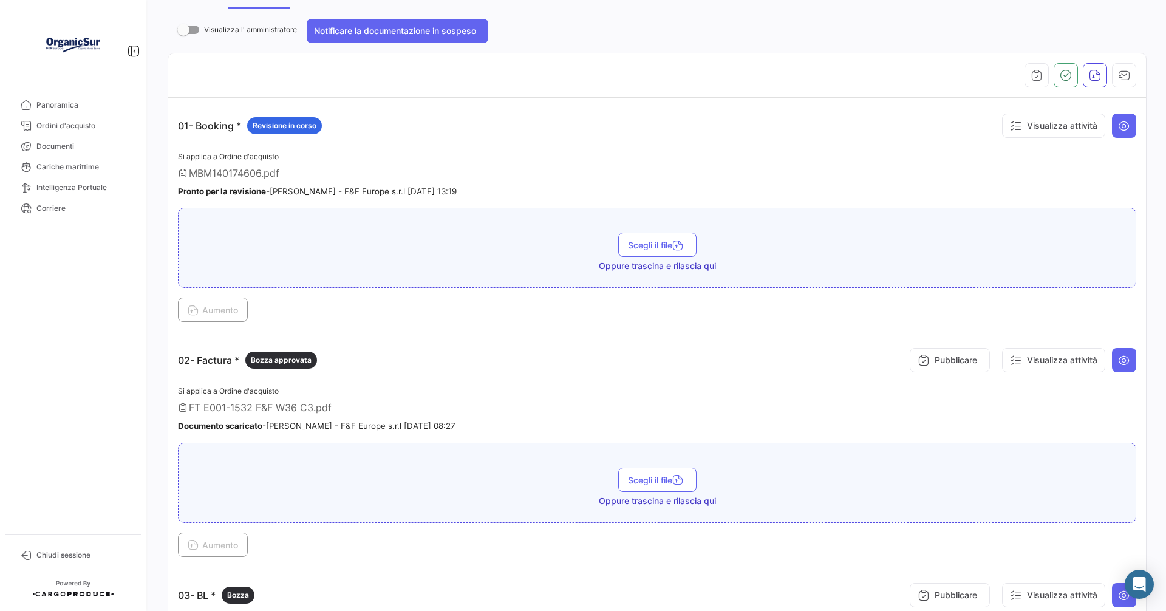
scroll to position [243, 0]
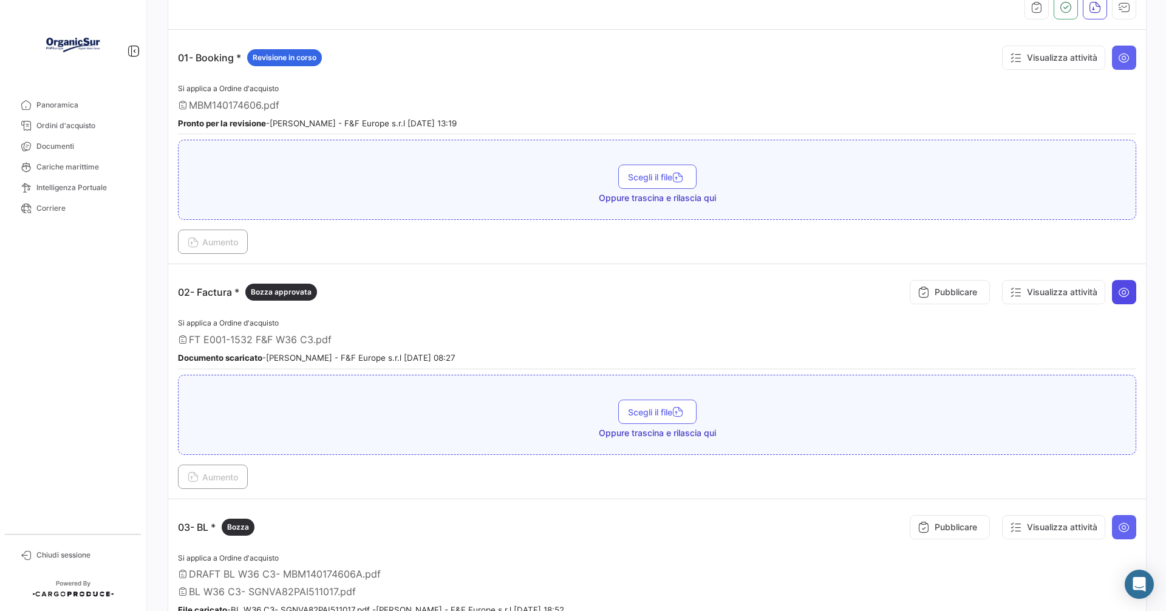
click at [1119, 292] on icon at bounding box center [1124, 292] width 12 height 12
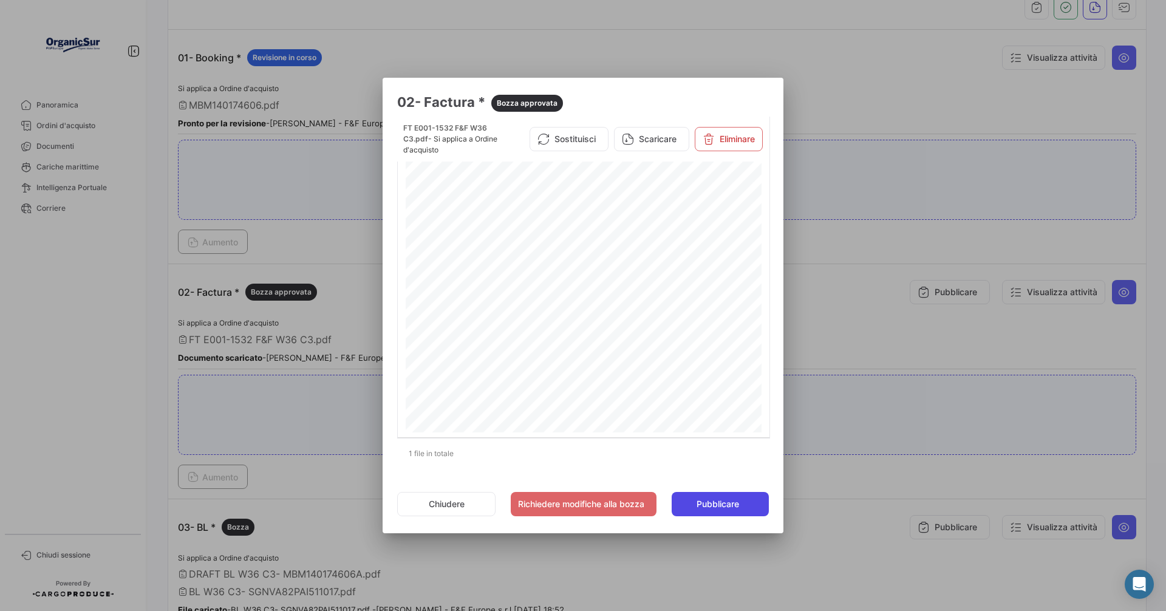
click at [720, 499] on span "Pubblicare" at bounding box center [718, 504] width 43 height 12
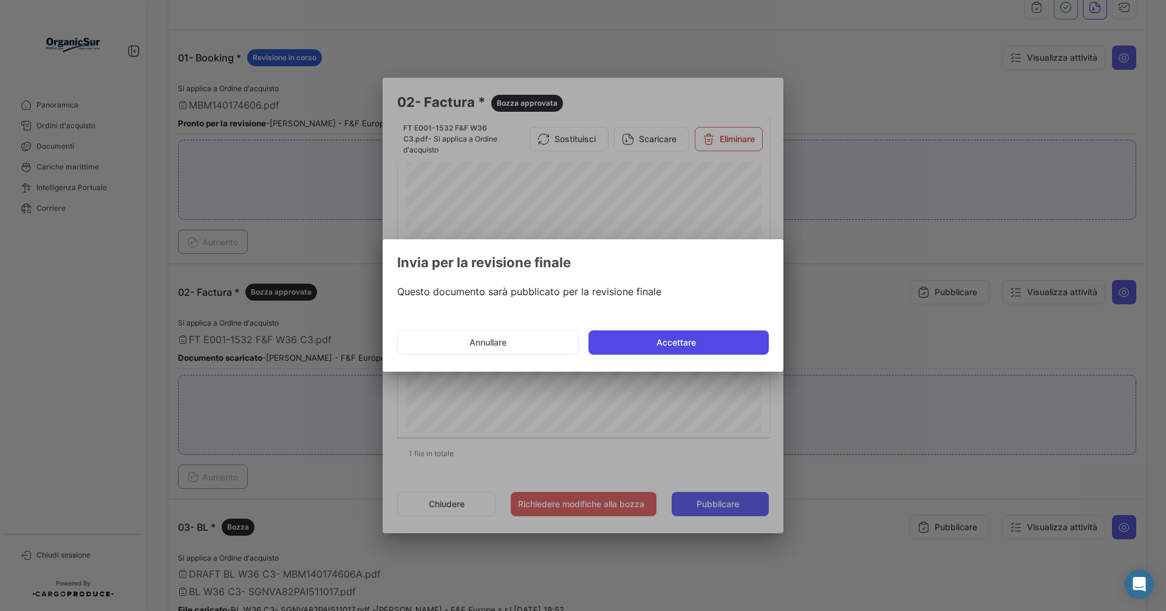
click at [674, 335] on button "Accettare" at bounding box center [679, 342] width 180 height 24
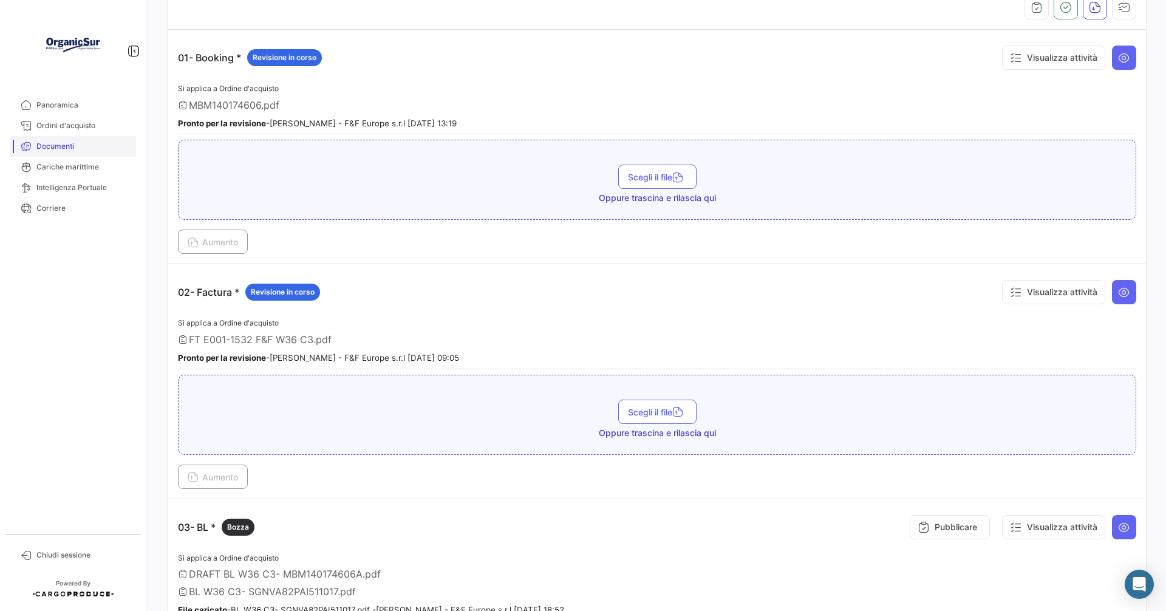
click at [65, 142] on span "Documenti" at bounding box center [83, 146] width 95 height 11
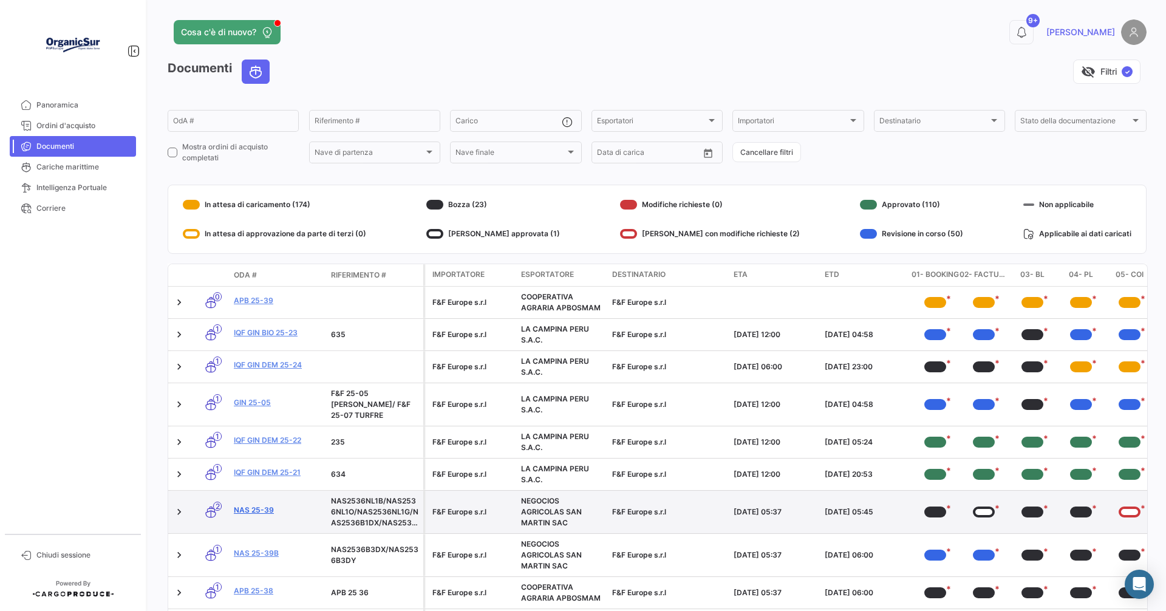
click at [259, 505] on link "NAS 25-39" at bounding box center [277, 510] width 87 height 11
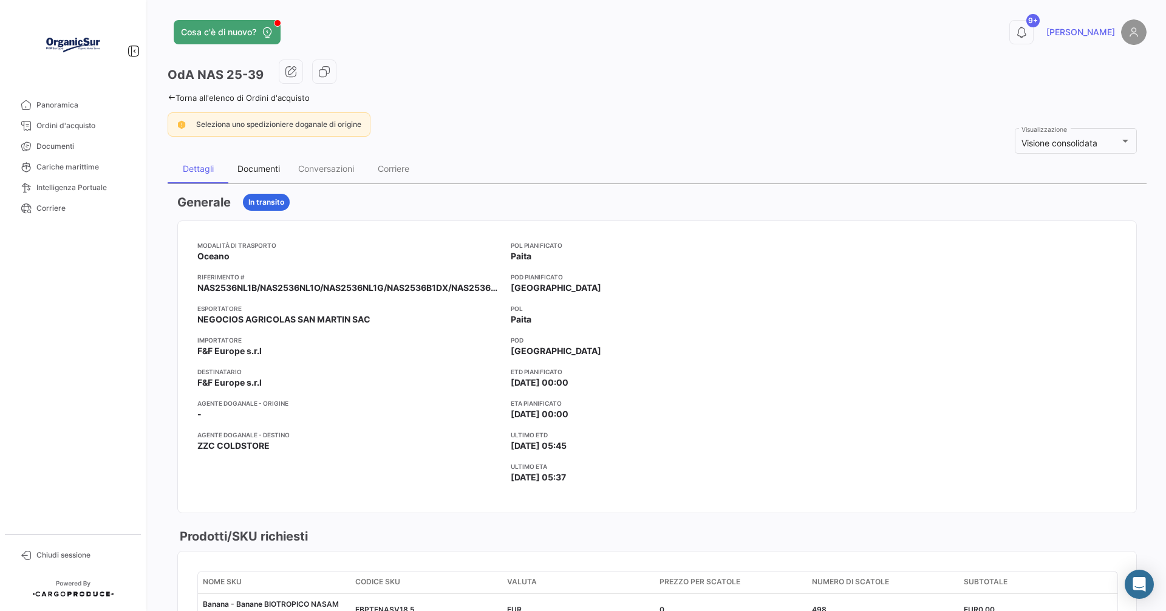
click at [241, 168] on div "Documenti" at bounding box center [259, 168] width 43 height 10
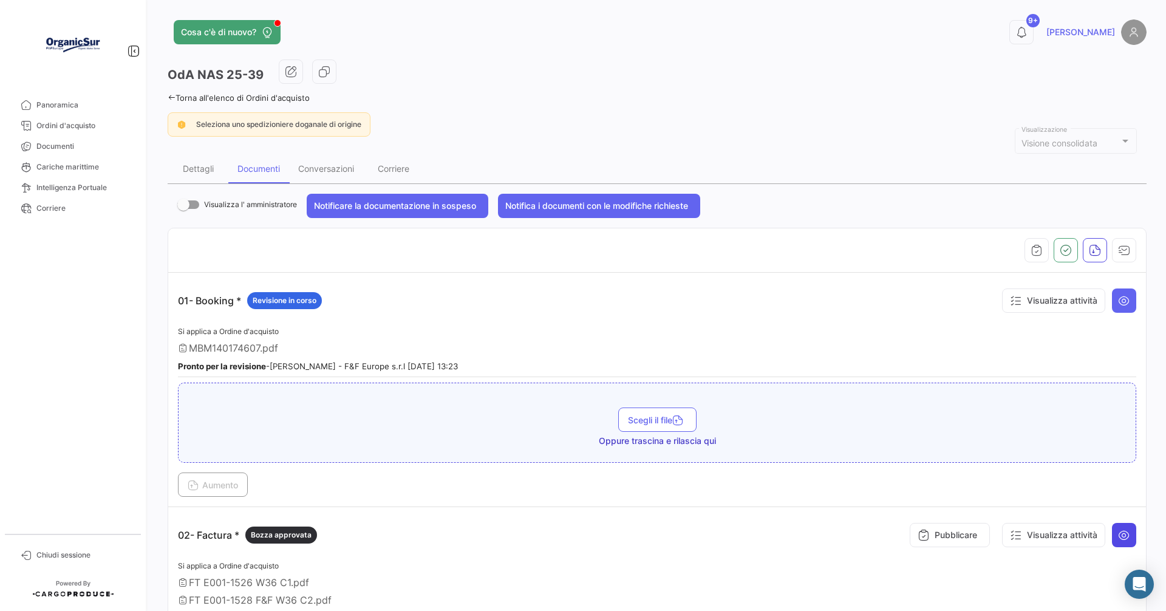
click at [1119, 530] on icon at bounding box center [1124, 535] width 12 height 12
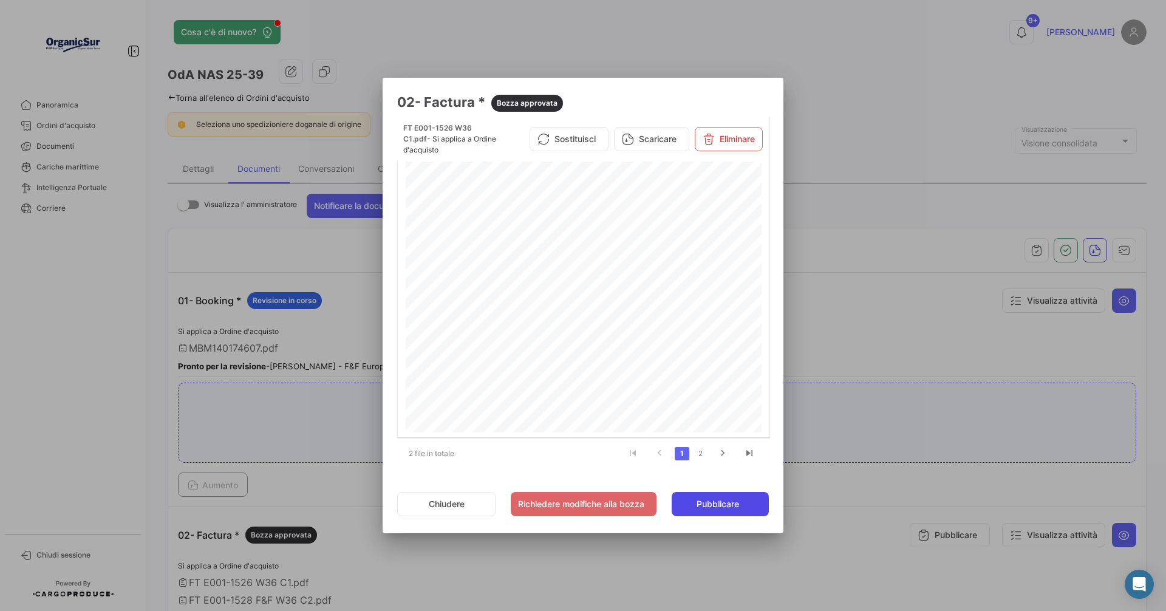
click at [728, 497] on button "Pubblicare" at bounding box center [720, 504] width 97 height 24
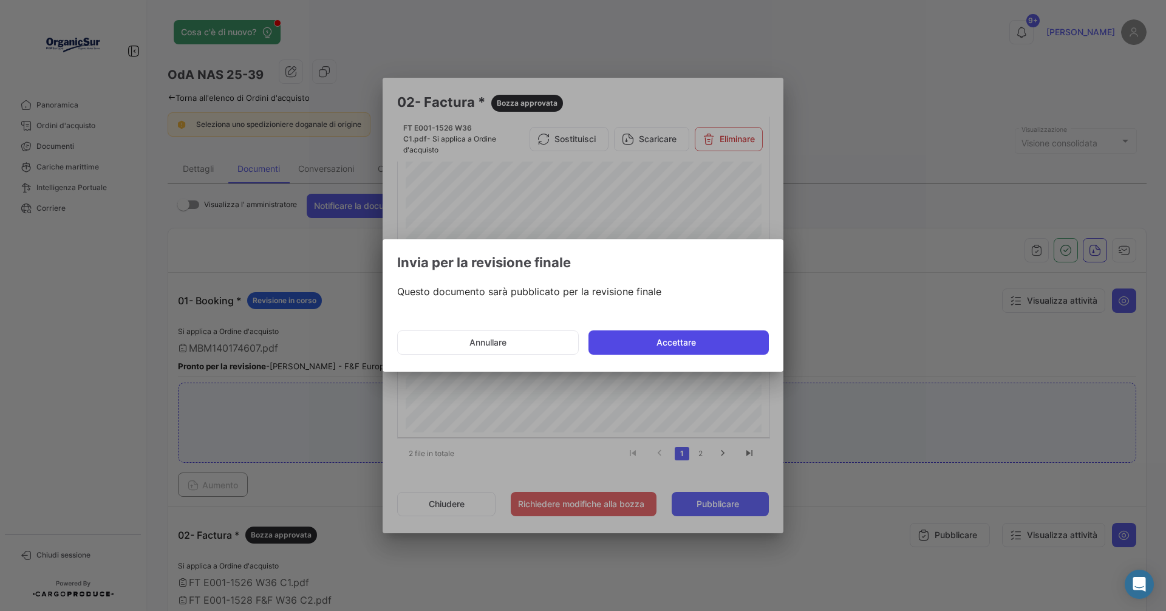
click at [669, 340] on button "Accettare" at bounding box center [679, 342] width 180 height 24
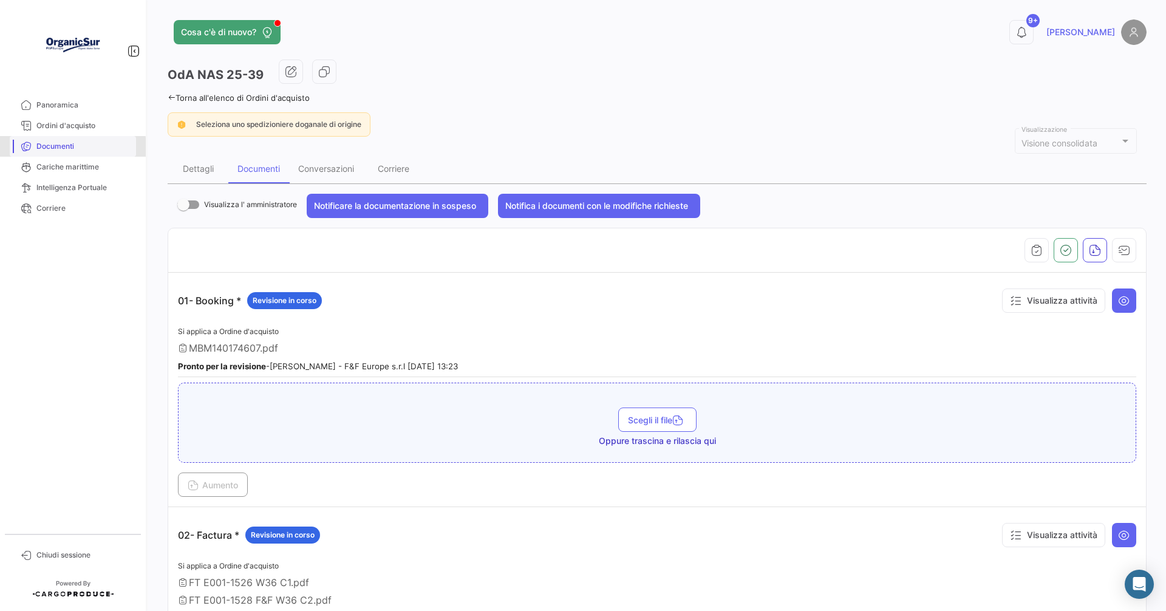
click at [53, 148] on span "Documenti" at bounding box center [83, 146] width 95 height 11
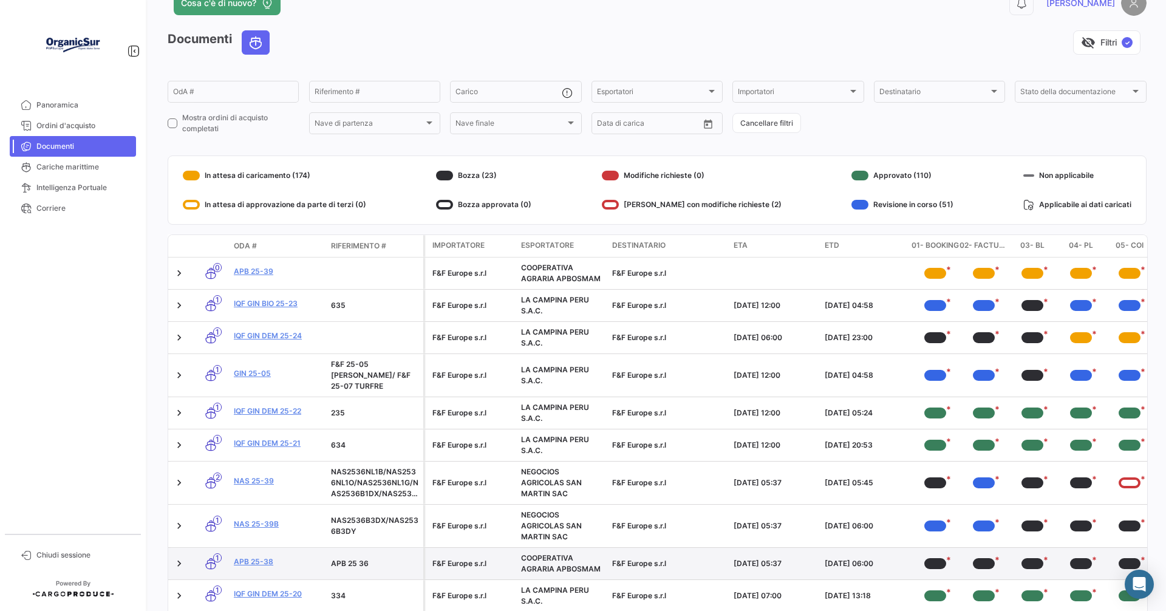
scroll to position [83, 0]
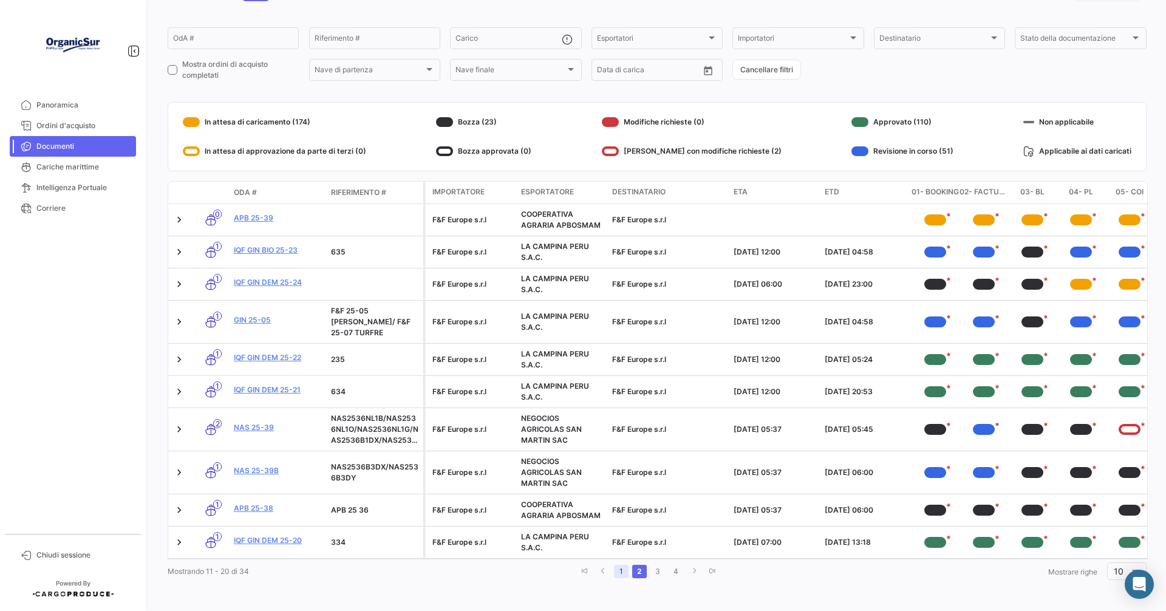
click at [615, 570] on link "1" at bounding box center [621, 571] width 15 height 13
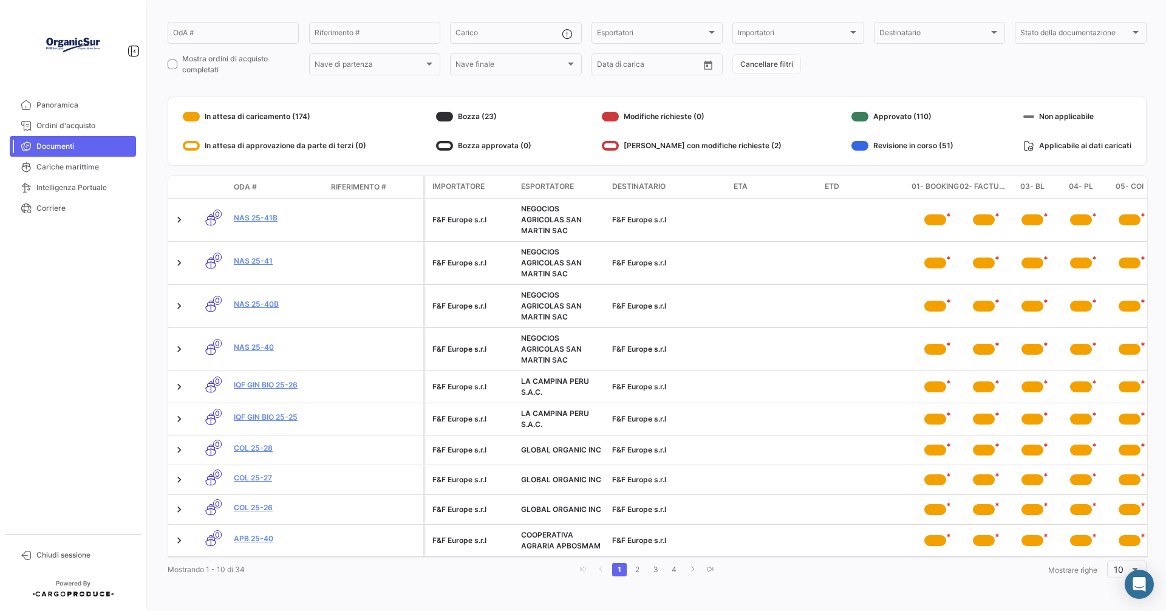
scroll to position [97, 0]
click at [631, 567] on link "2" at bounding box center [638, 569] width 15 height 13
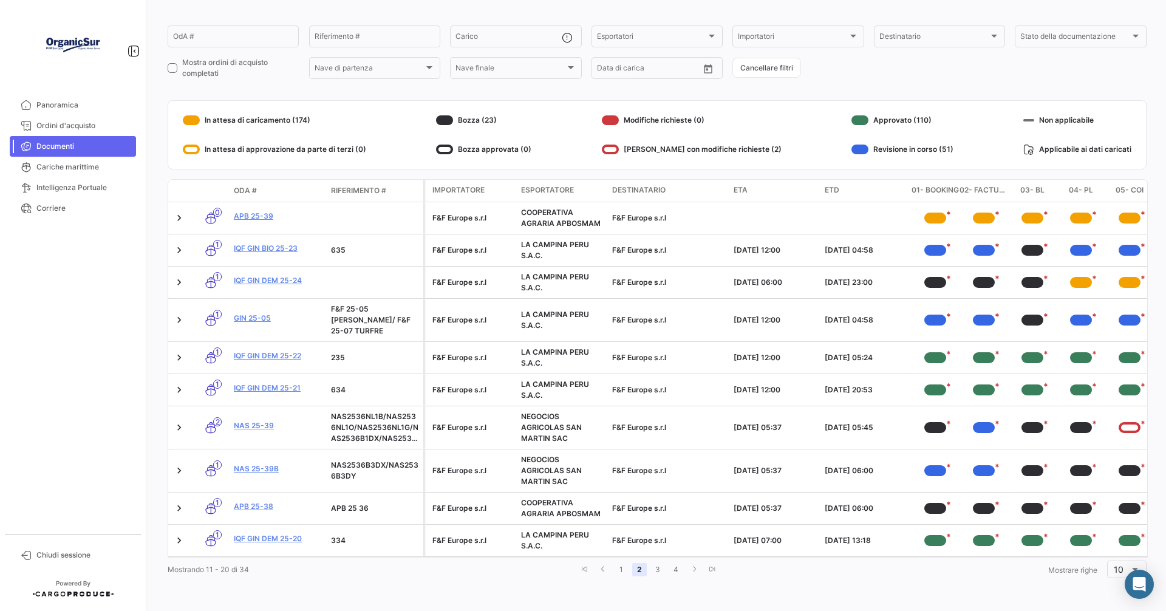
scroll to position [83, 0]
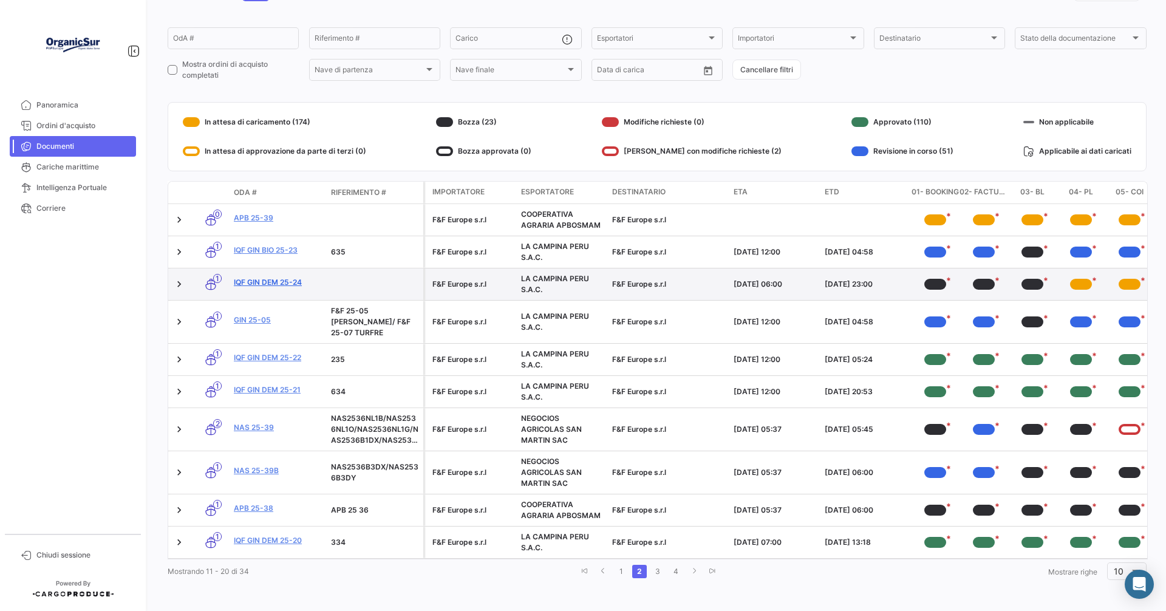
click at [279, 285] on link "IQF GIN DEM 25-24" at bounding box center [277, 282] width 87 height 11
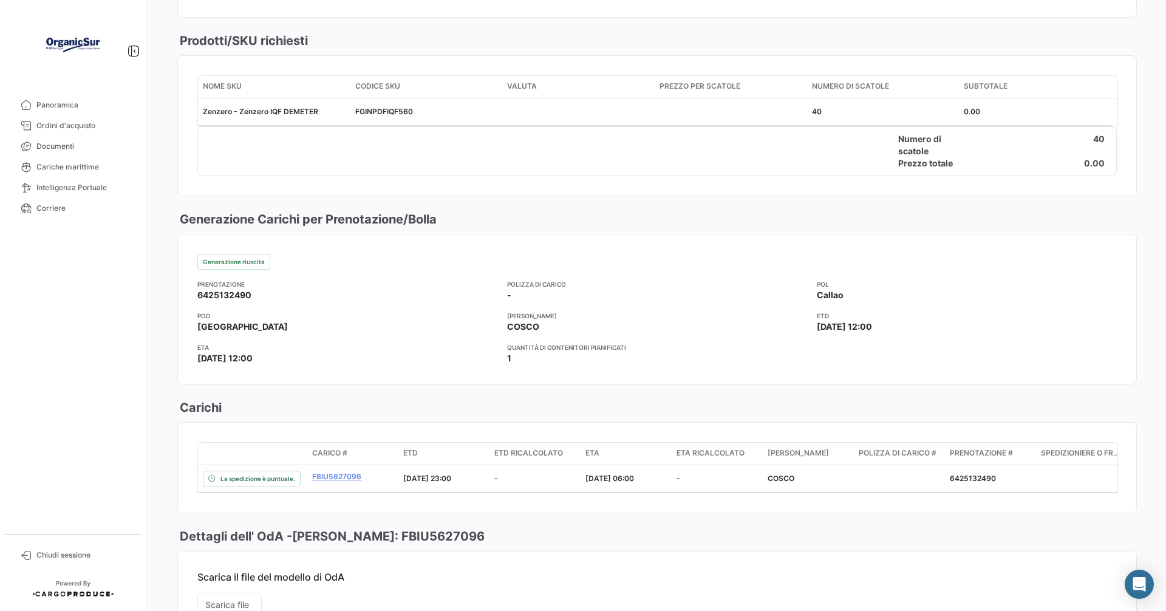
scroll to position [635, 0]
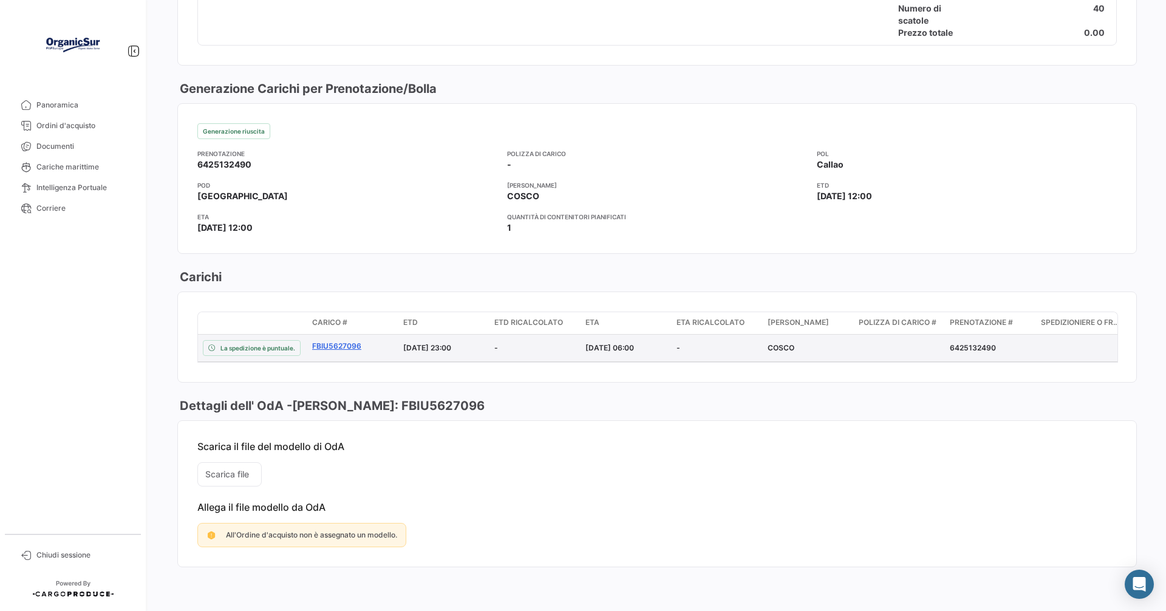
click at [339, 341] on link "FBIU5627096" at bounding box center [352, 346] width 81 height 11
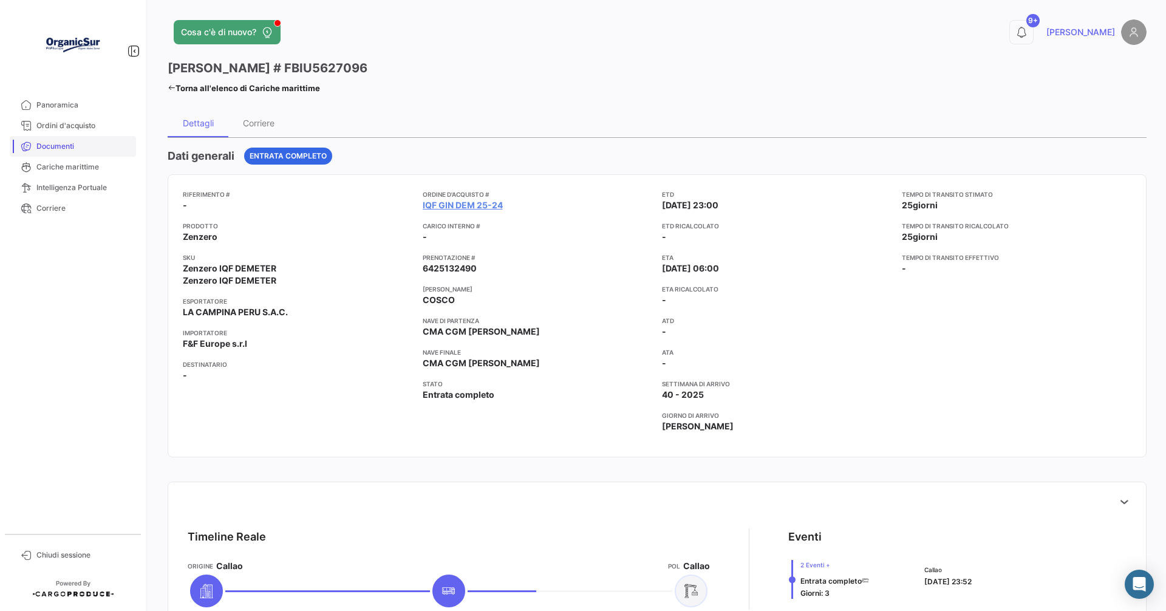
click at [54, 144] on span "Documenti" at bounding box center [83, 146] width 95 height 11
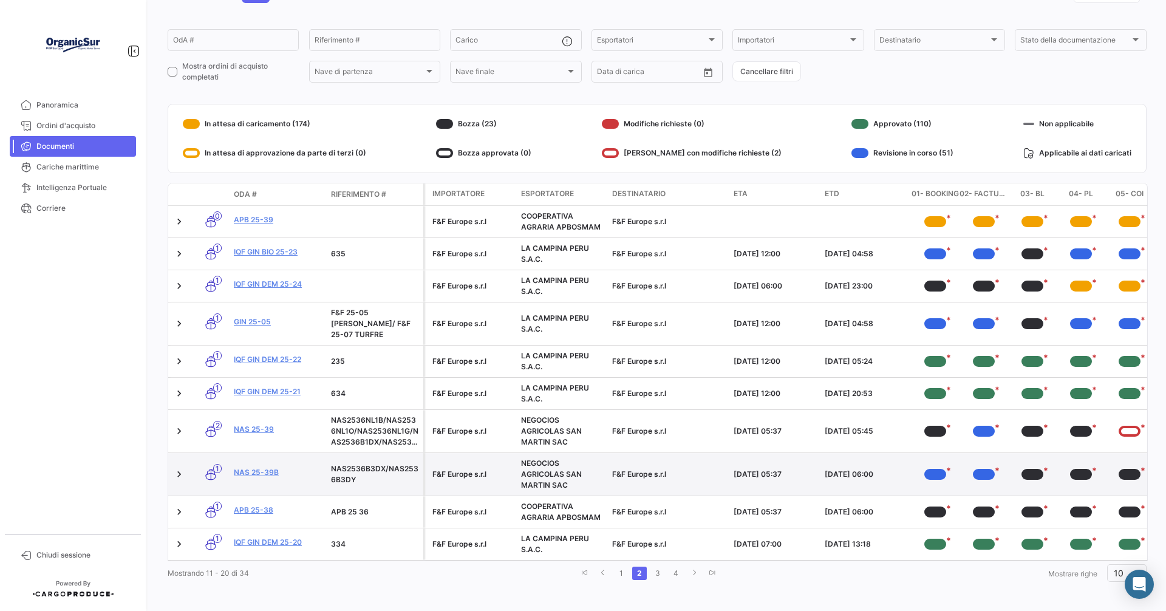
scroll to position [83, 0]
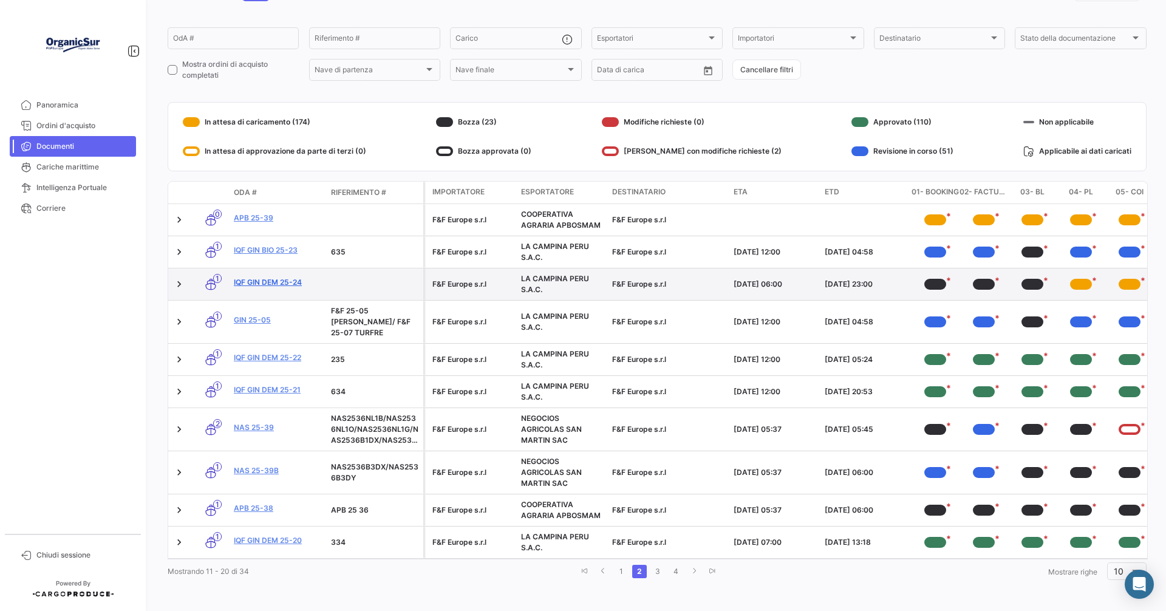
click at [275, 284] on link "IQF GIN DEM 25-24" at bounding box center [277, 282] width 87 height 11
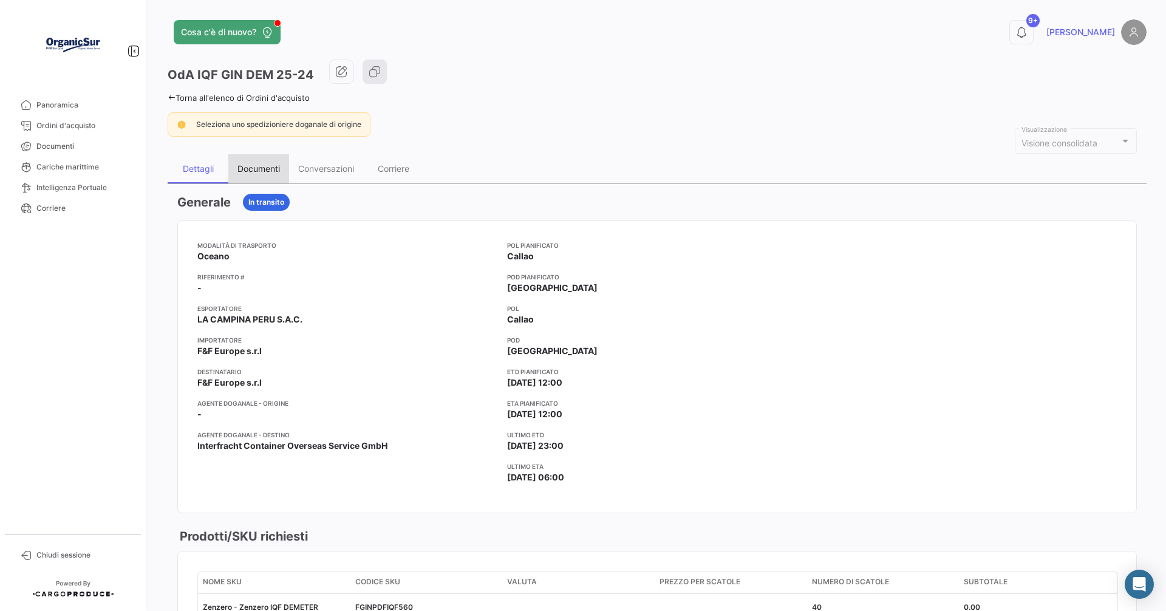
click at [259, 165] on div "Documenti" at bounding box center [259, 168] width 43 height 10
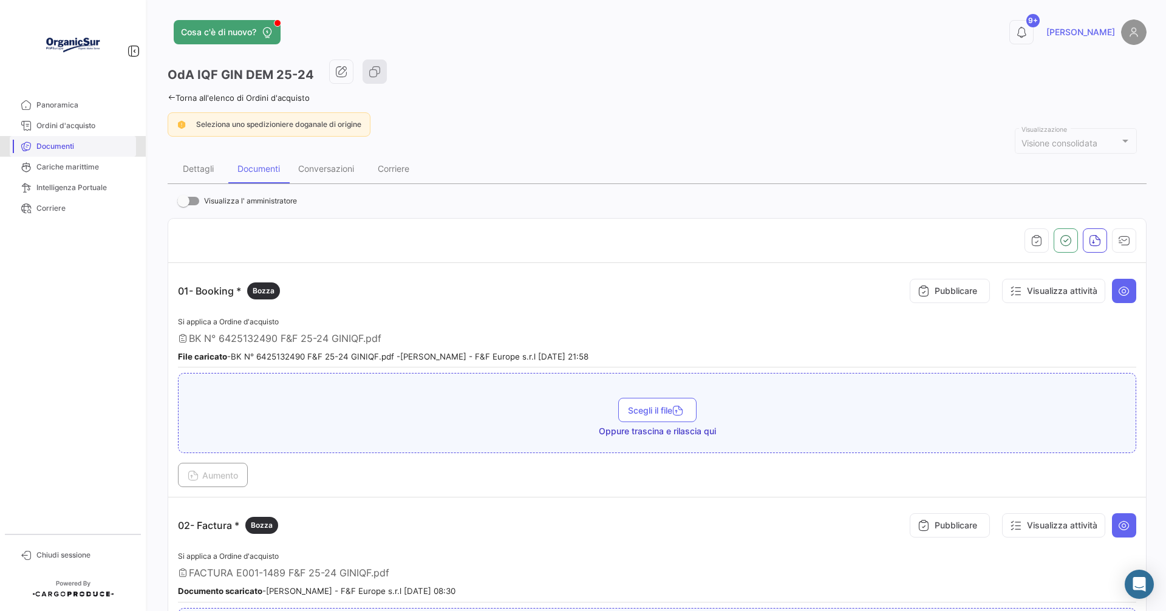
click at [63, 146] on span "Documenti" at bounding box center [83, 146] width 95 height 11
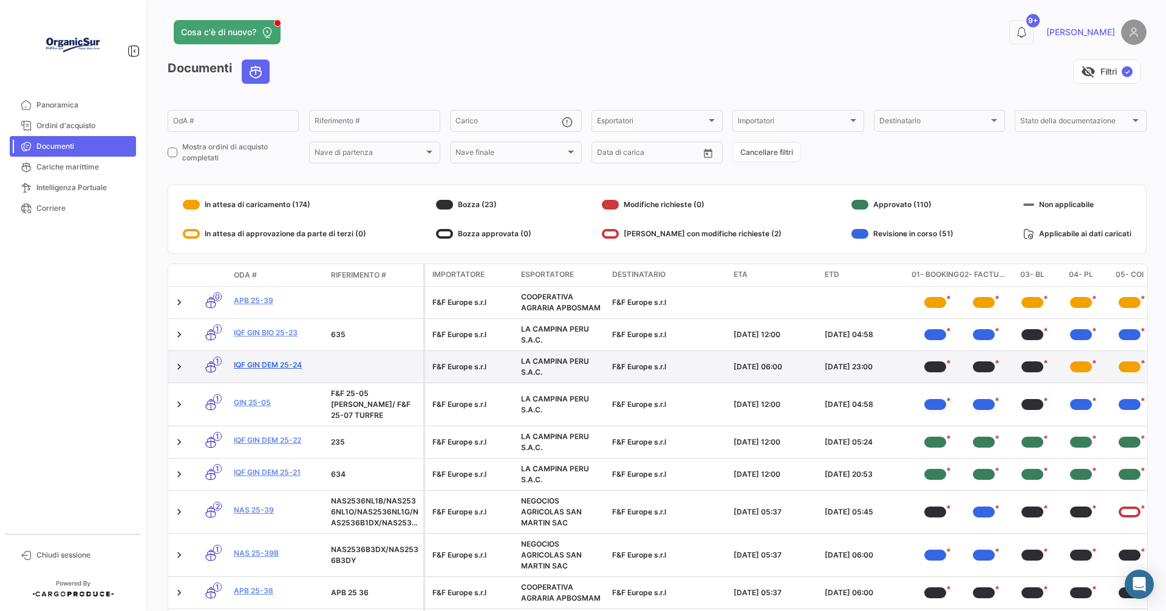
click at [288, 360] on link "IQF GIN DEM 25-24" at bounding box center [277, 365] width 87 height 11
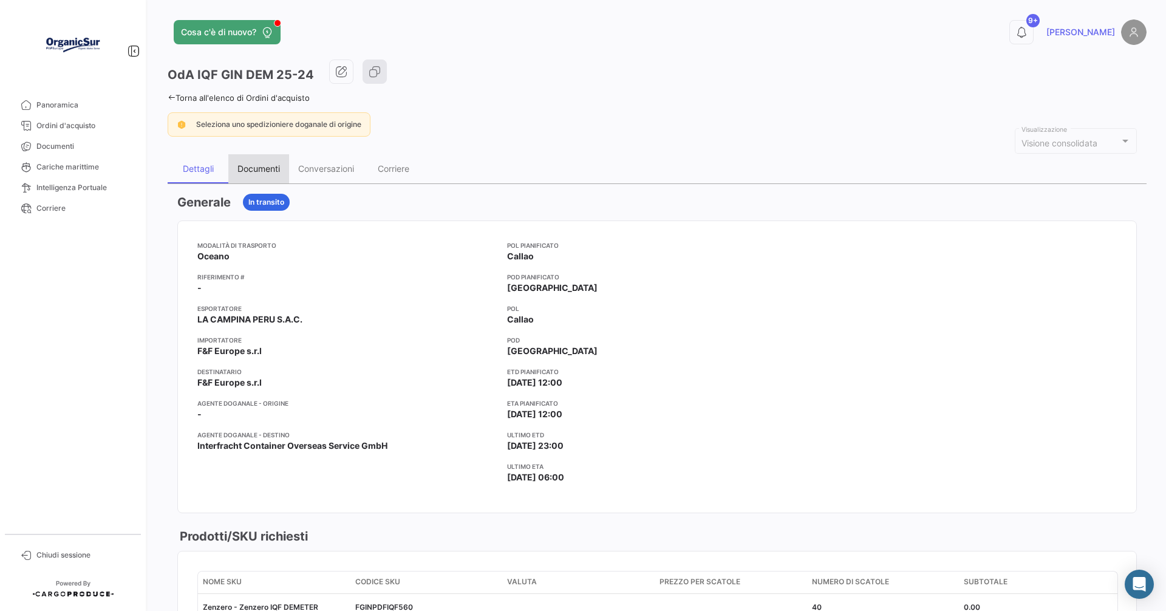
click at [256, 165] on div "Documenti" at bounding box center [259, 168] width 43 height 10
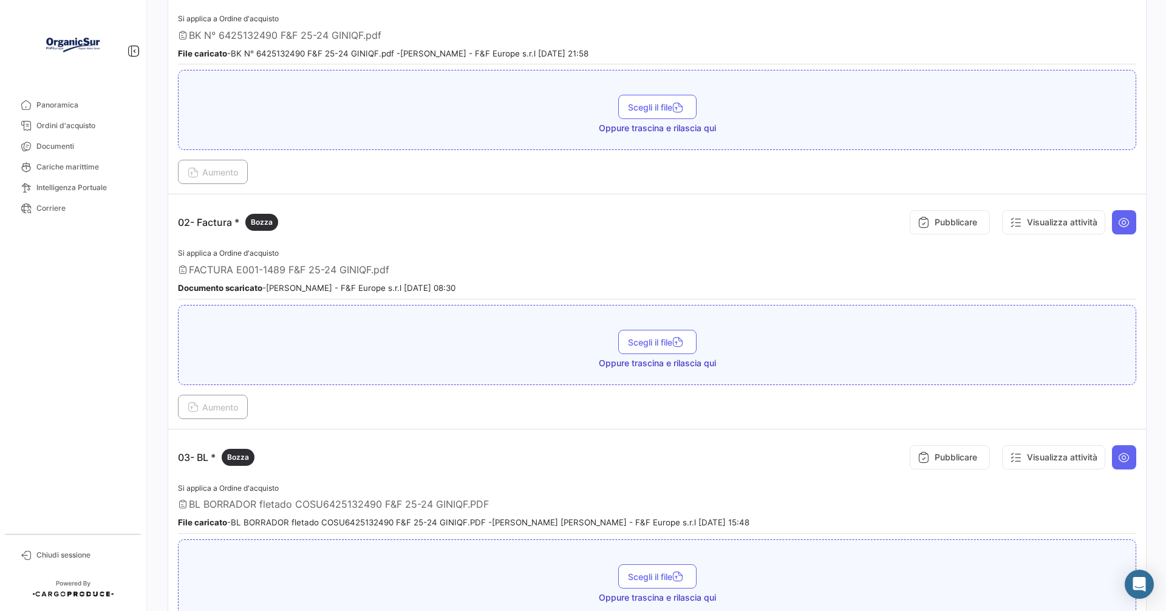
scroll to position [304, 0]
click at [1090, 213] on div "Pubblicare Visualizza attività" at bounding box center [1021, 222] width 232 height 36
click at [1112, 217] on button at bounding box center [1124, 222] width 24 height 24
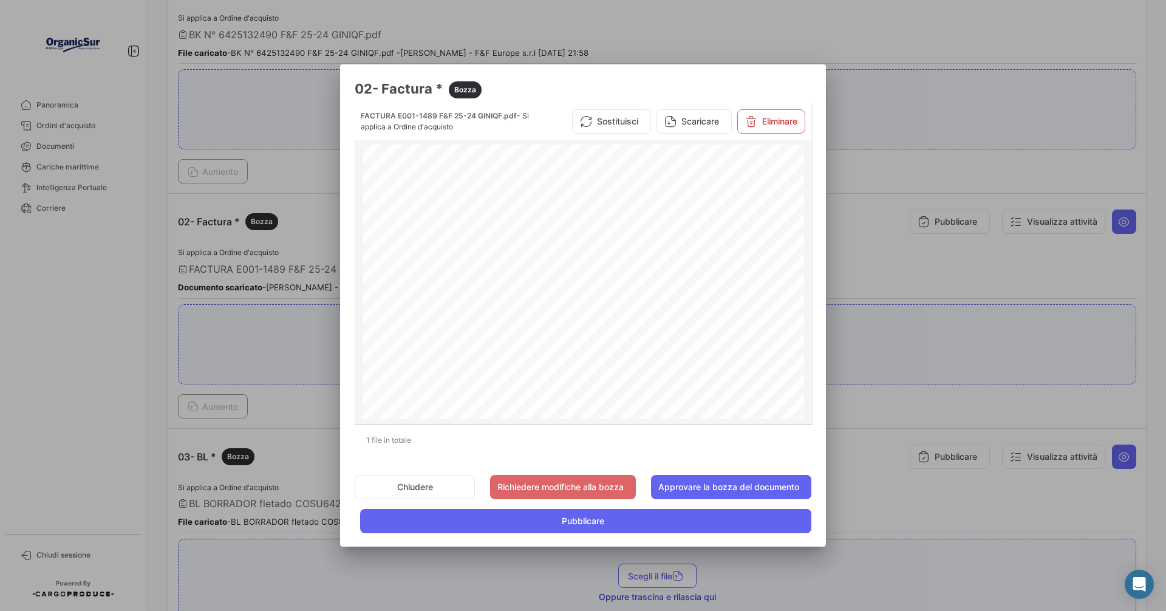
scroll to position [0, 0]
click at [428, 490] on button "Chiudere" at bounding box center [415, 487] width 120 height 24
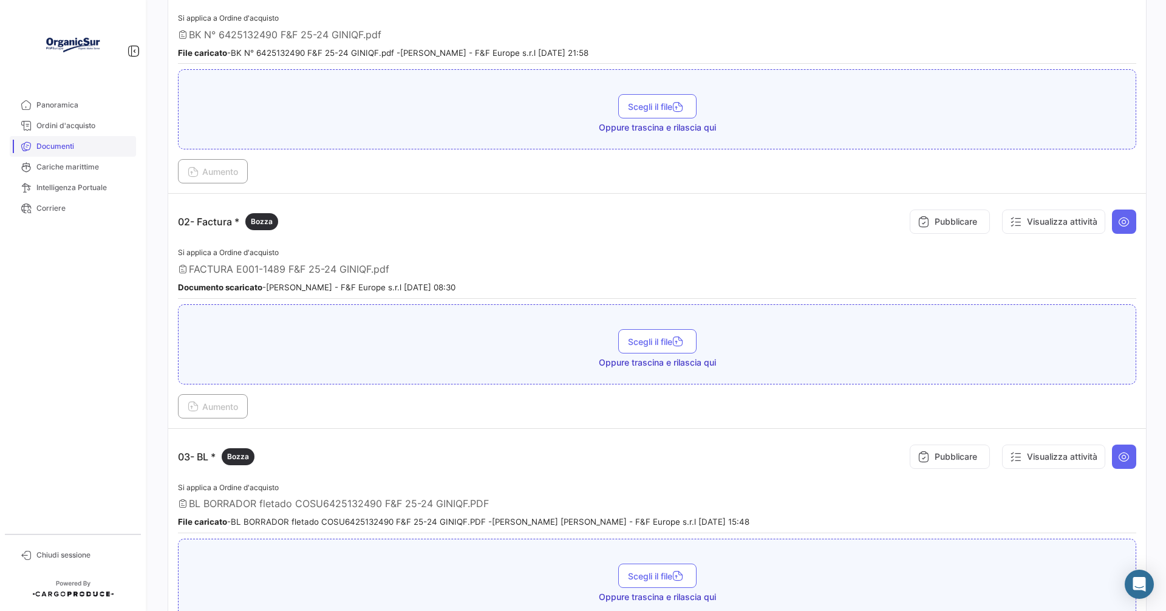
click at [69, 145] on span "Documenti" at bounding box center [83, 146] width 95 height 11
